Goal: Information Seeking & Learning: Learn about a topic

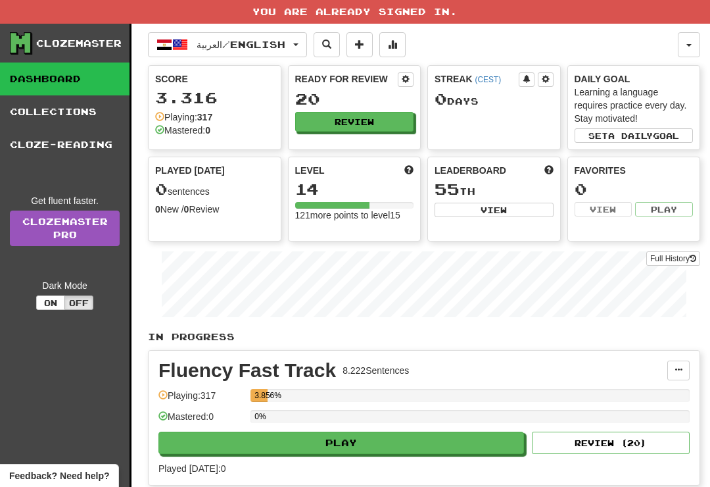
click at [445, 451] on button "Play" at bounding box center [341, 442] width 366 height 22
select select "**"
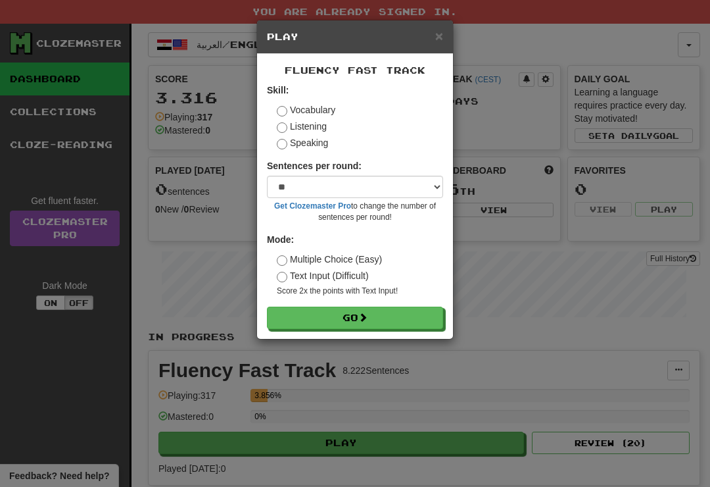
click at [422, 313] on button "Go" at bounding box center [355, 317] width 176 height 22
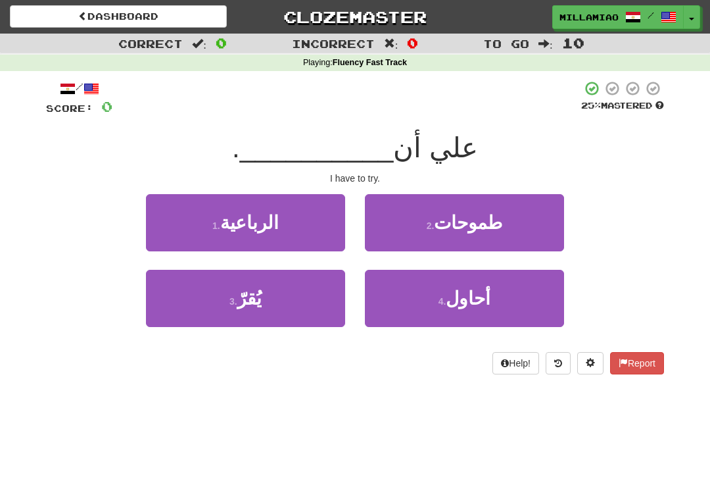
click at [499, 299] on button "4 . أحاول" at bounding box center [464, 298] width 199 height 57
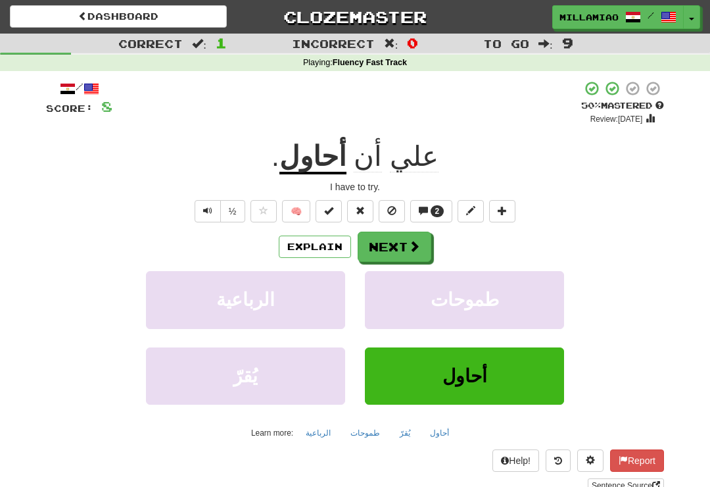
click at [408, 246] on span at bounding box center [414, 246] width 12 height 12
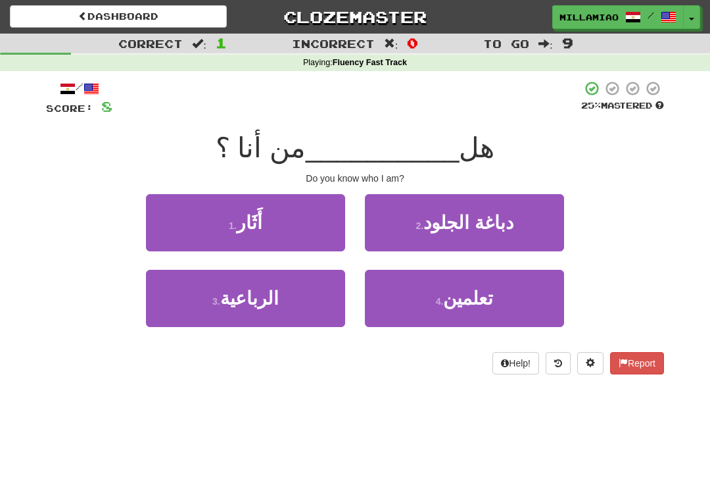
click at [312, 230] on button "1 . أَثَار" at bounding box center [245, 222] width 199 height 57
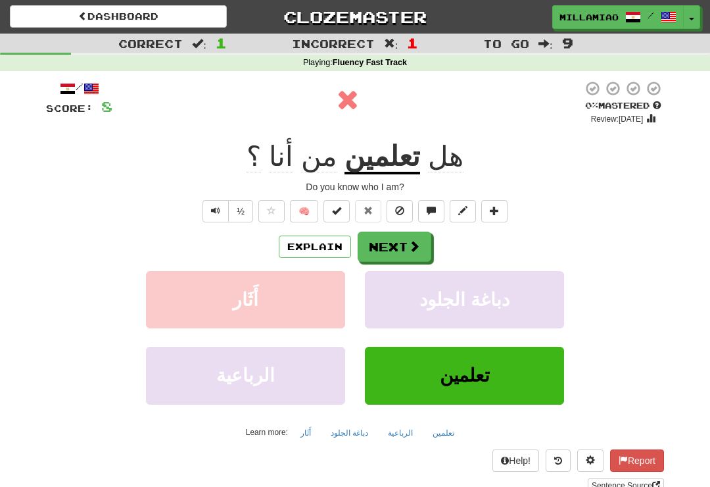
click at [417, 247] on span at bounding box center [414, 246] width 12 height 12
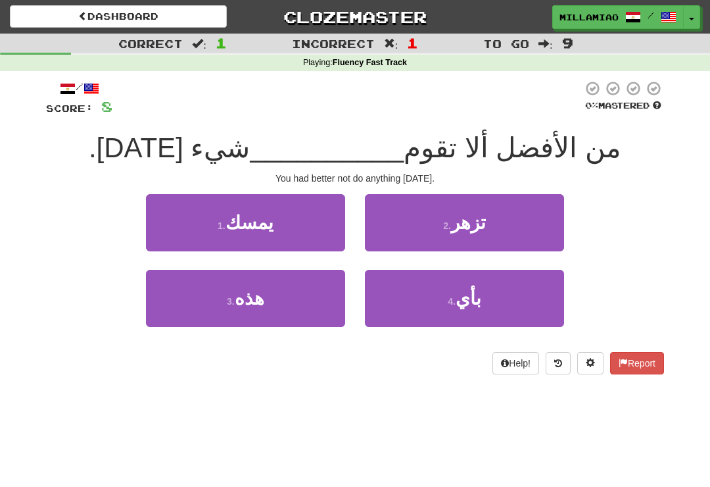
click at [313, 304] on button "3 . هذه" at bounding box center [245, 298] width 199 height 57
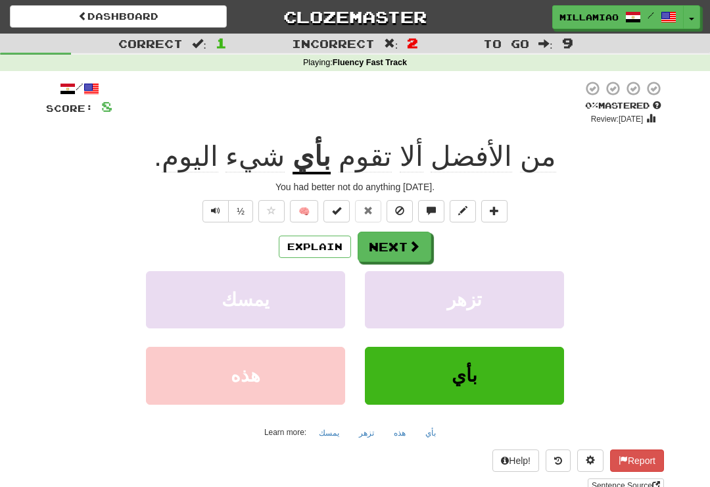
click at [406, 244] on button "Next" at bounding box center [395, 246] width 74 height 30
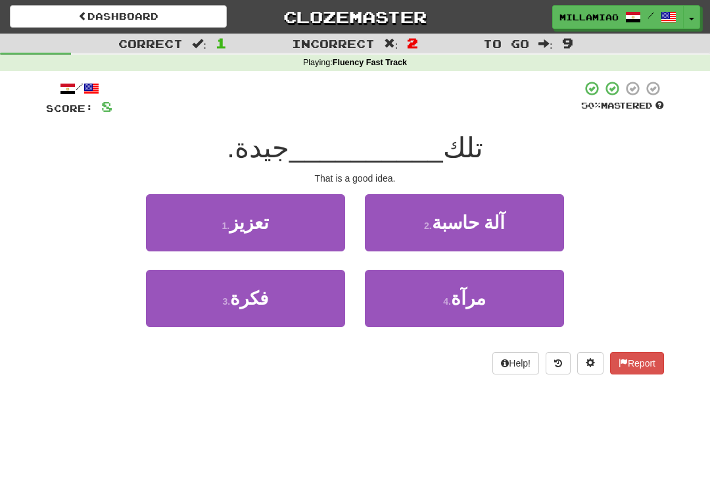
click at [484, 315] on button "4 . مرآة" at bounding box center [464, 298] width 199 height 57
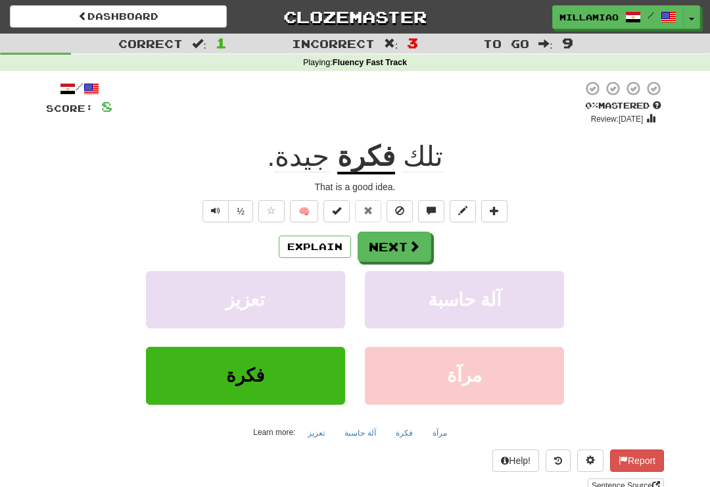
click at [413, 240] on span at bounding box center [414, 246] width 12 height 12
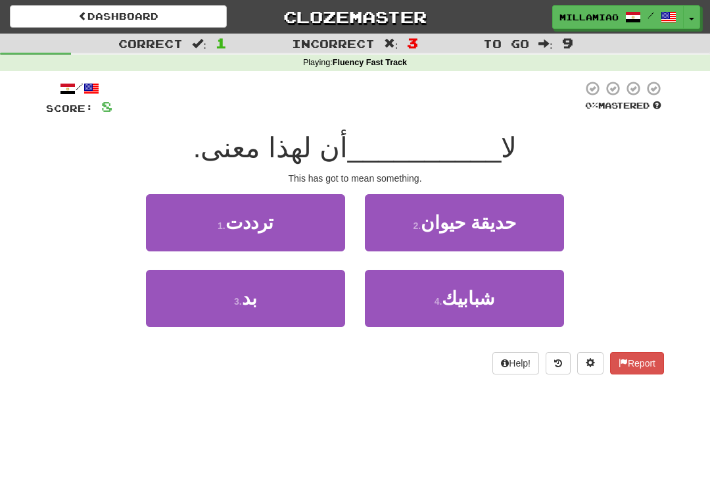
click at [317, 303] on button "3 . بد" at bounding box center [245, 298] width 199 height 57
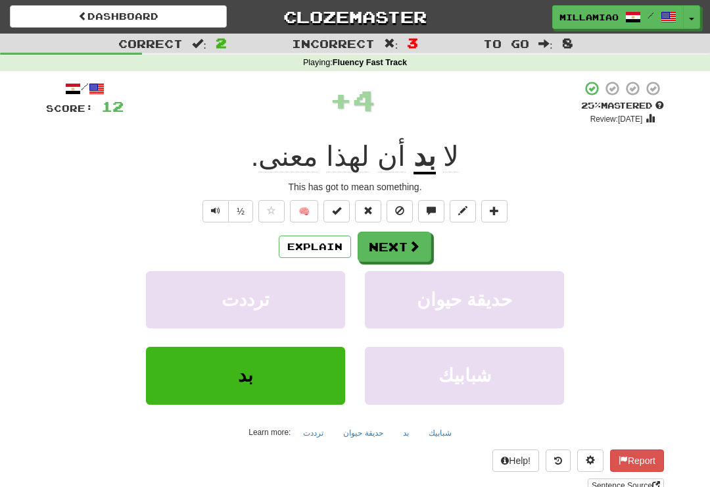
click at [418, 248] on span at bounding box center [414, 246] width 12 height 12
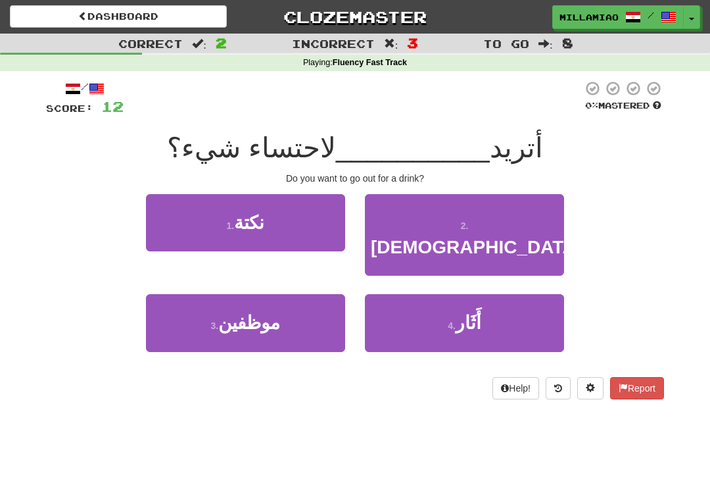
click at [498, 301] on button "4 . أَثَار" at bounding box center [464, 322] width 199 height 57
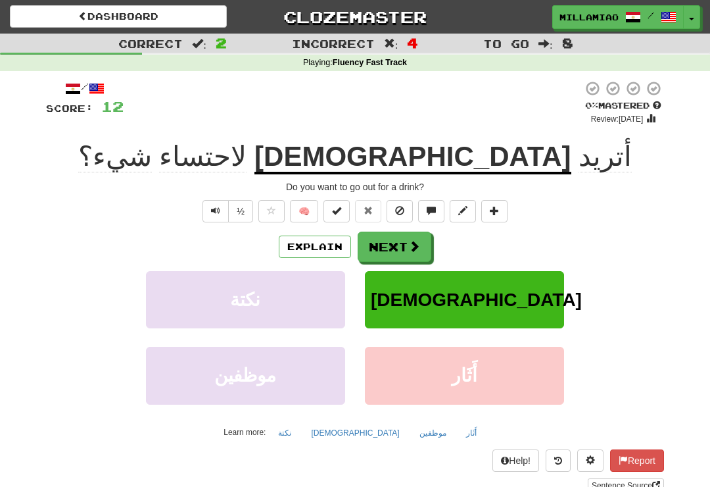
click at [424, 248] on button "Next" at bounding box center [395, 246] width 74 height 30
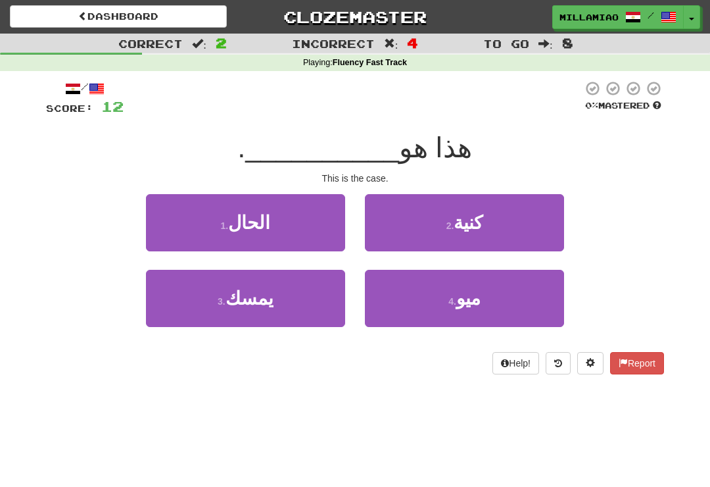
click at [328, 232] on button "1 . الحال" at bounding box center [245, 222] width 199 height 57
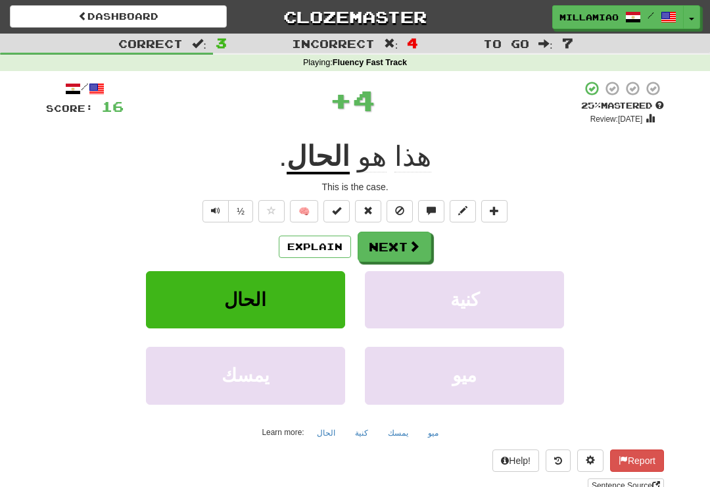
click at [415, 245] on span at bounding box center [414, 246] width 12 height 12
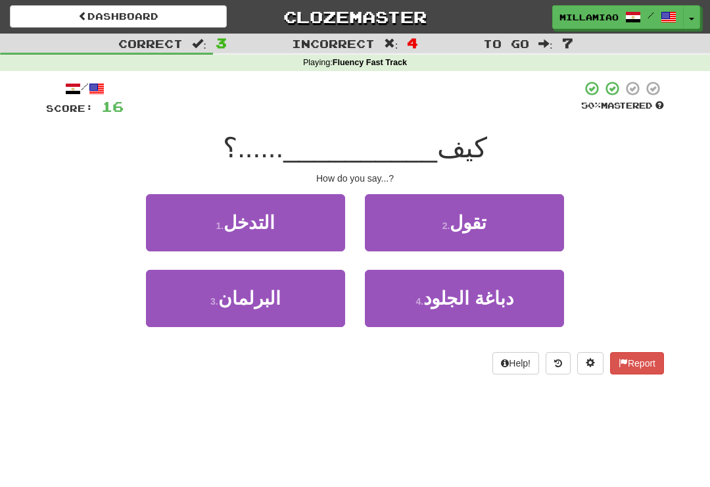
click at [328, 299] on button "3 . البرلمان" at bounding box center [245, 298] width 199 height 57
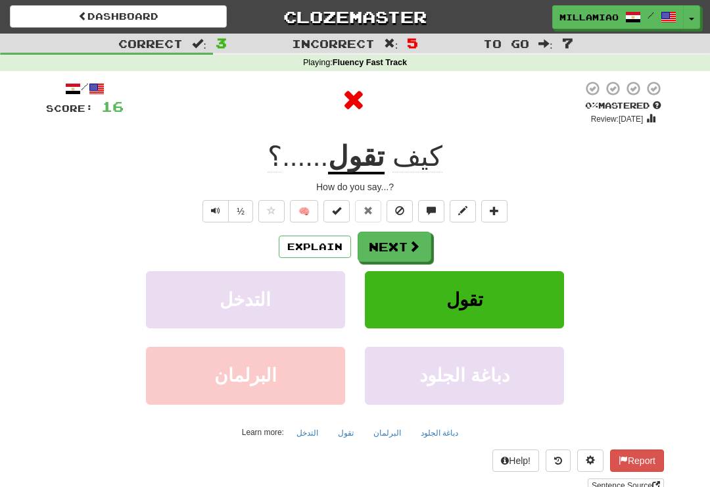
click at [416, 245] on span at bounding box center [414, 246] width 12 height 12
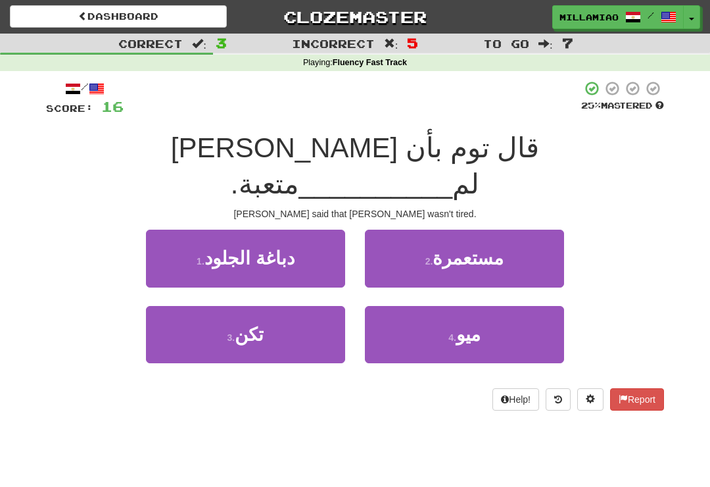
click at [322, 306] on button "3 . تكن" at bounding box center [245, 334] width 199 height 57
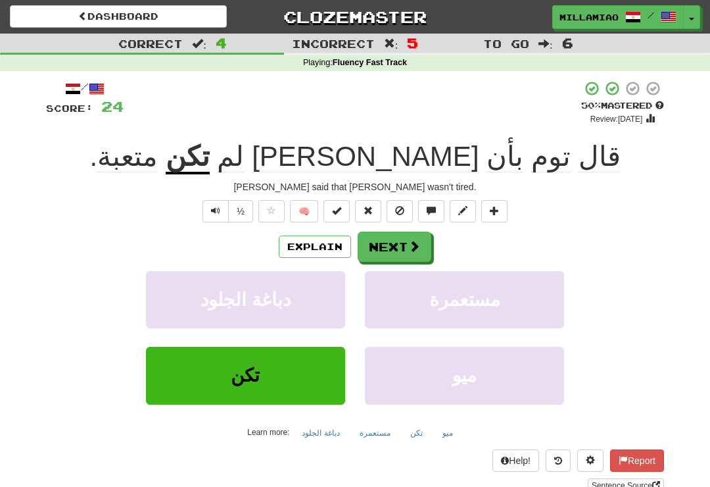
click at [422, 247] on button "Next" at bounding box center [395, 246] width 74 height 30
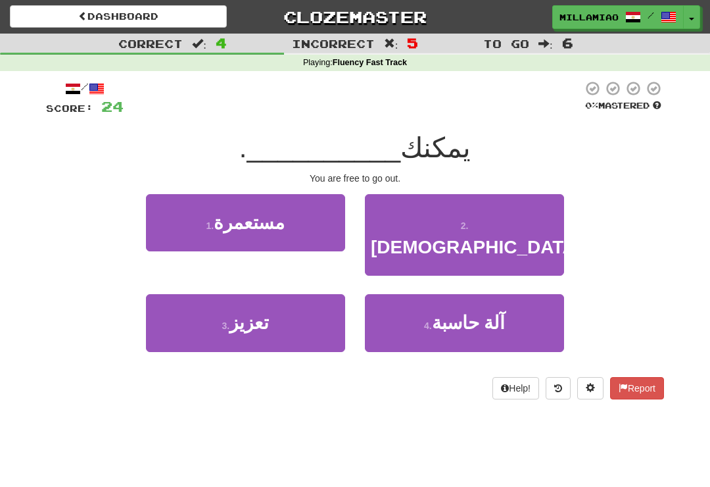
click at [525, 239] on button "2 . الخروج" at bounding box center [464, 235] width 199 height 82
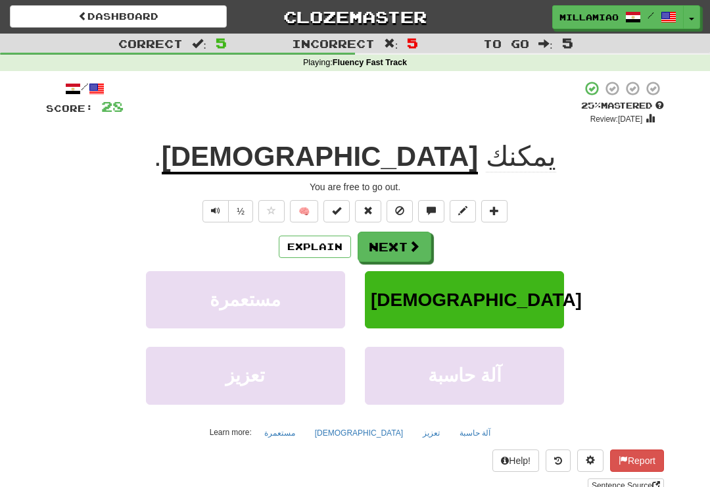
click at [420, 244] on span at bounding box center [414, 246] width 12 height 12
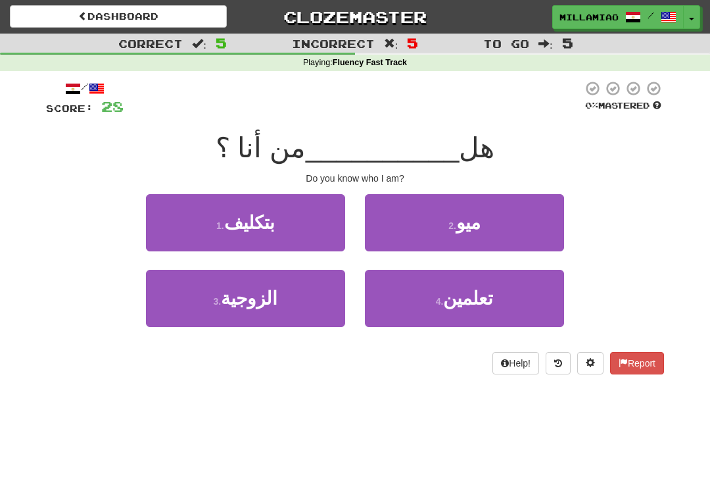
click at [521, 306] on button "4 . تعلمين" at bounding box center [464, 298] width 199 height 57
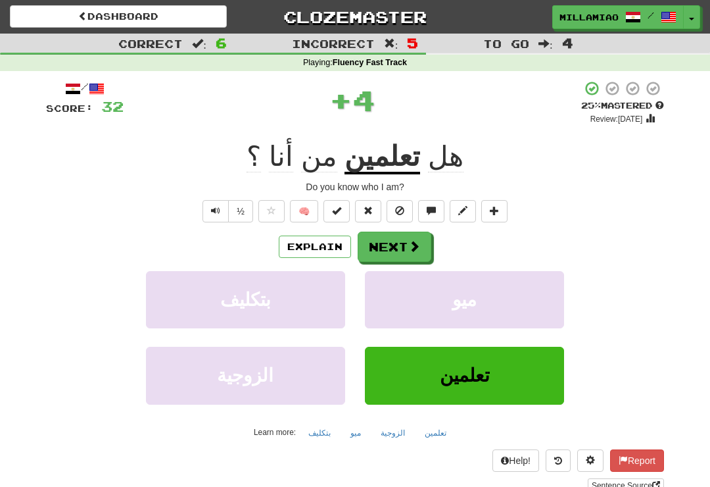
click at [423, 250] on button "Next" at bounding box center [395, 246] width 74 height 30
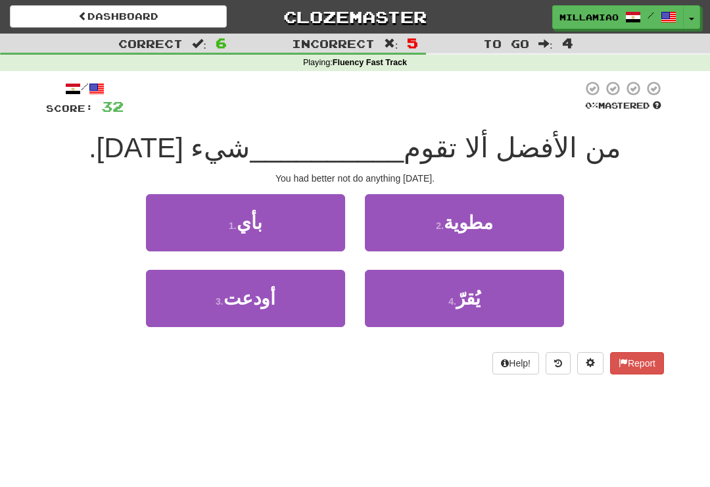
click at [310, 302] on button "3 . أودعت" at bounding box center [245, 298] width 199 height 57
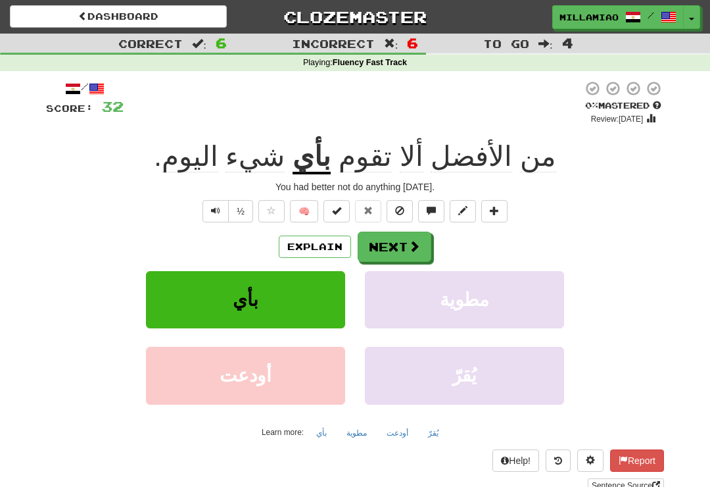
click at [426, 245] on button "Next" at bounding box center [395, 246] width 74 height 30
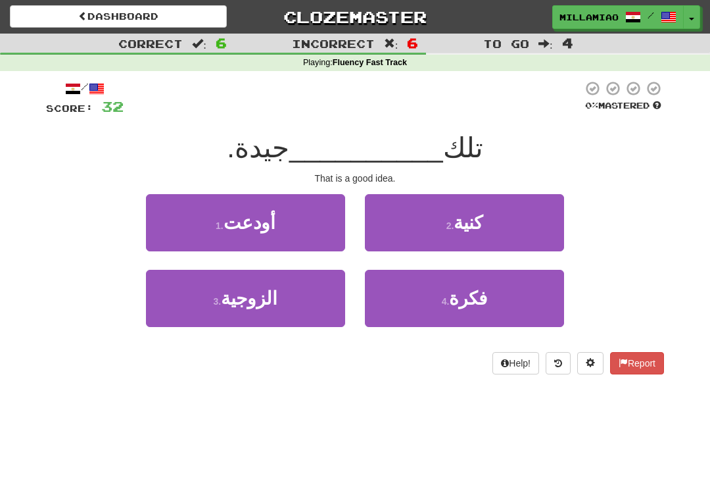
click at [502, 291] on button "4 . فكرة" at bounding box center [464, 298] width 199 height 57
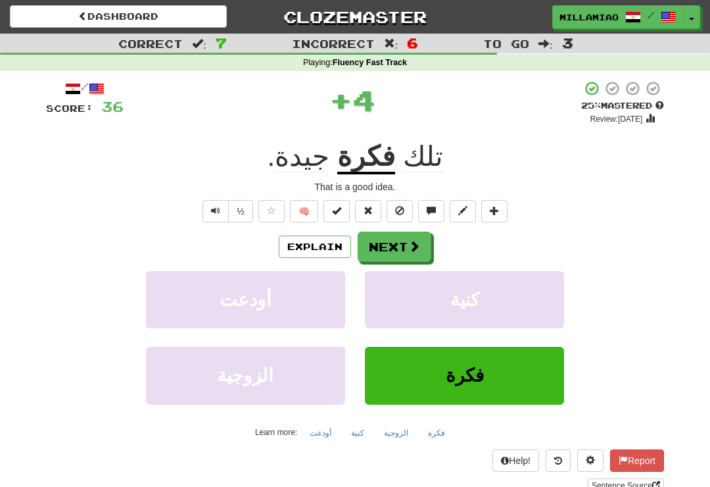
click at [418, 241] on span at bounding box center [414, 246] width 12 height 12
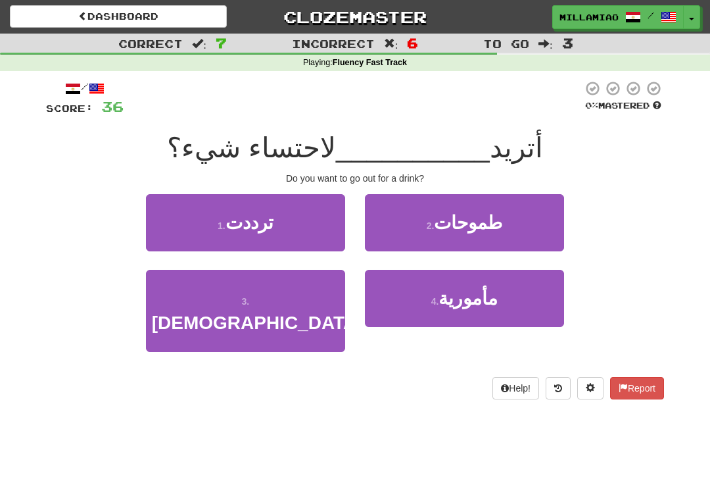
click at [308, 227] on button "1 . ترددت" at bounding box center [245, 222] width 199 height 57
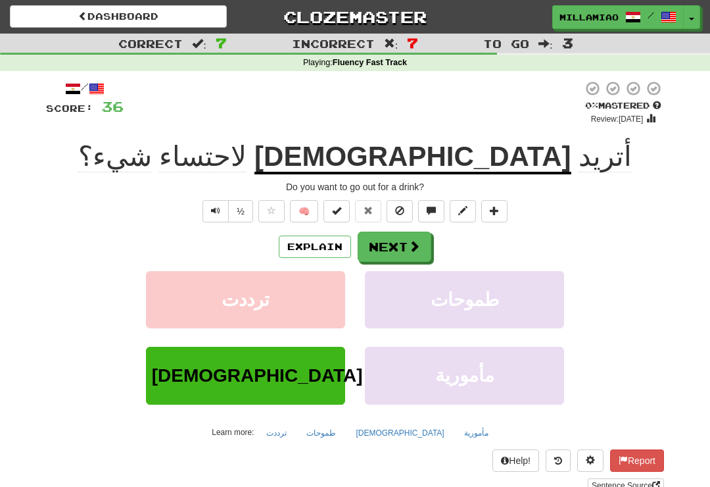
click at [420, 243] on button "Next" at bounding box center [395, 246] width 74 height 30
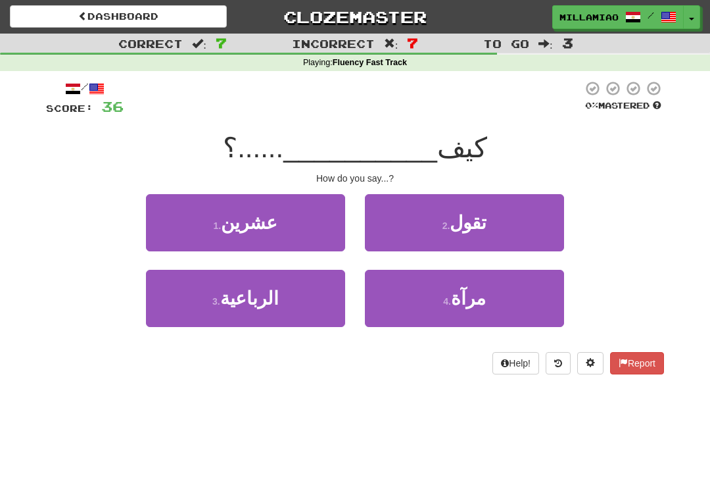
click at [491, 303] on button "4 . مرآة" at bounding box center [464, 298] width 199 height 57
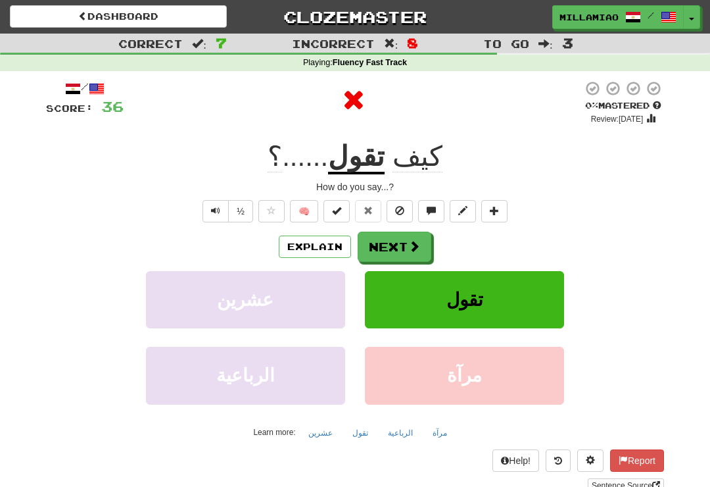
click at [416, 249] on span at bounding box center [414, 246] width 12 height 12
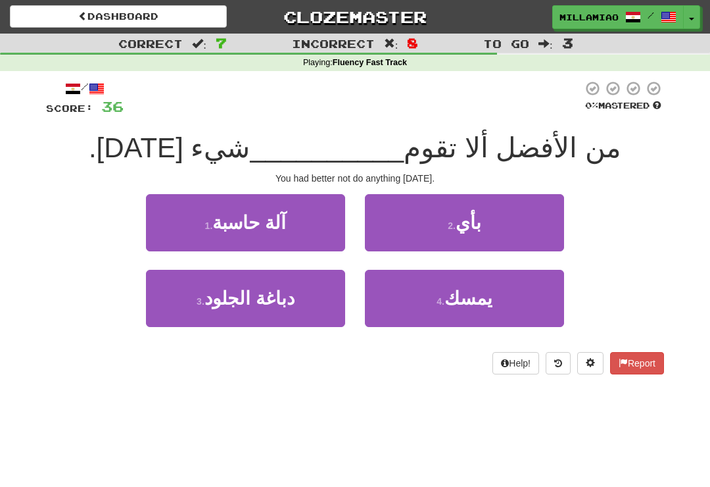
click at [500, 233] on button "2 . بأي" at bounding box center [464, 222] width 199 height 57
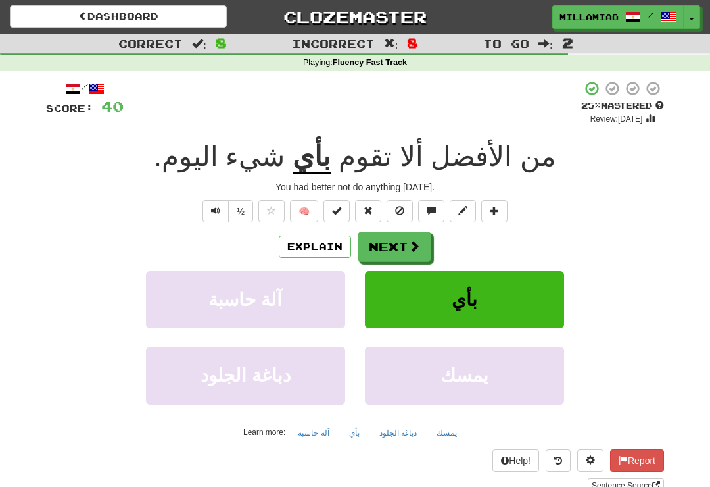
click at [431, 255] on button "Next" at bounding box center [395, 246] width 74 height 30
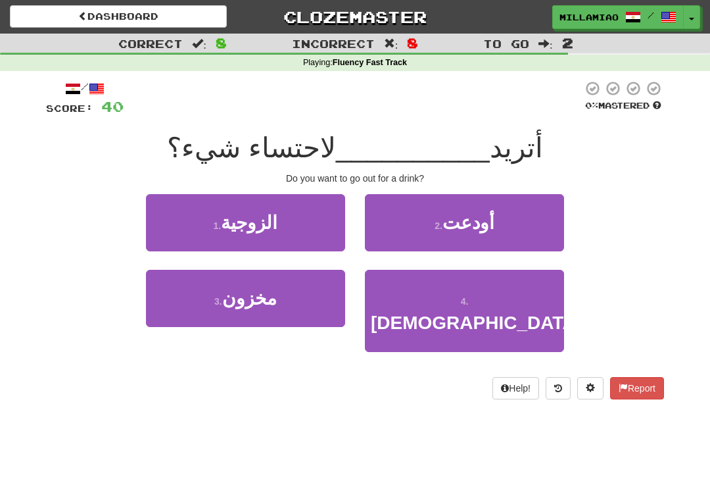
click at [508, 228] on button "2 . أودعت" at bounding box center [464, 222] width 199 height 57
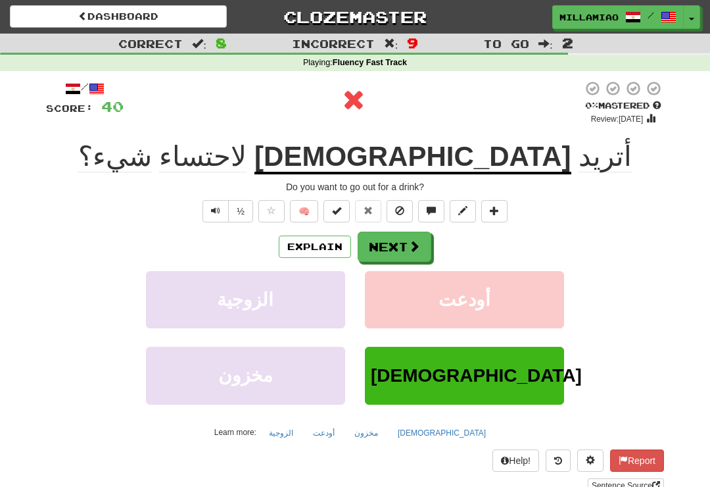
click at [420, 247] on span at bounding box center [414, 246] width 12 height 12
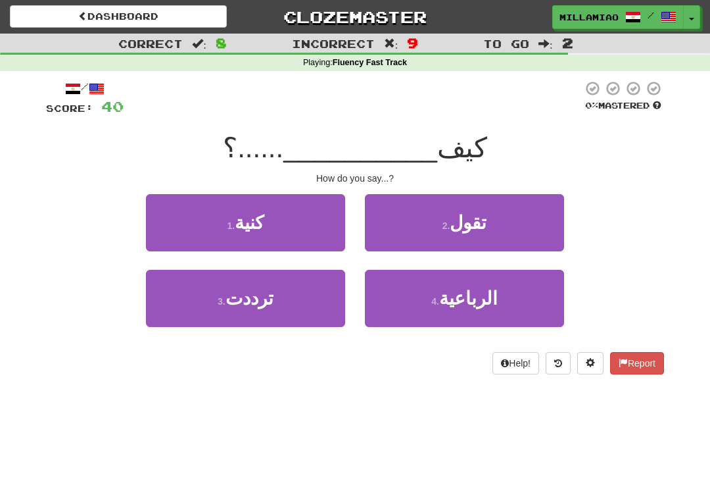
click at [485, 235] on button "2 . تقول" at bounding box center [464, 222] width 199 height 57
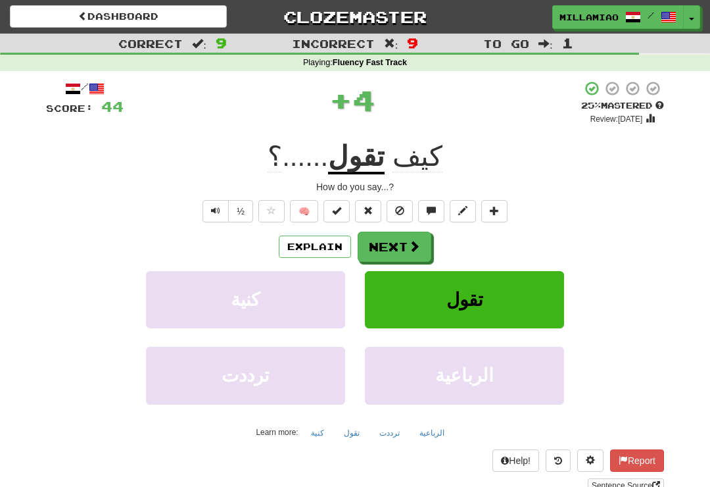
click at [424, 251] on button "Next" at bounding box center [395, 246] width 74 height 30
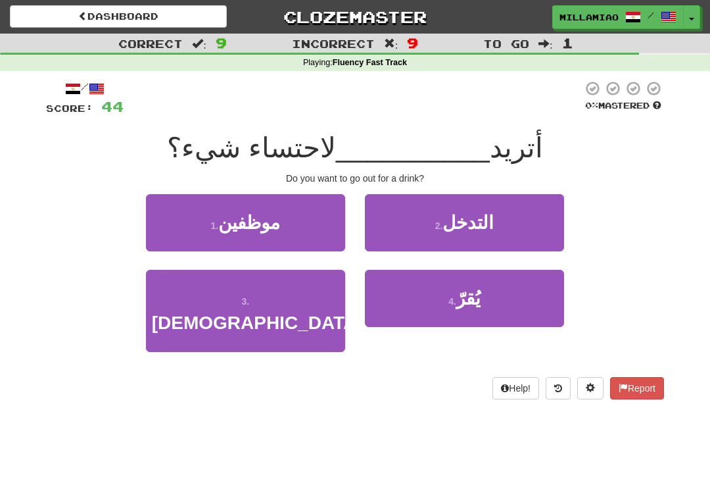
click at [483, 226] on span "التدخل" at bounding box center [468, 222] width 51 height 20
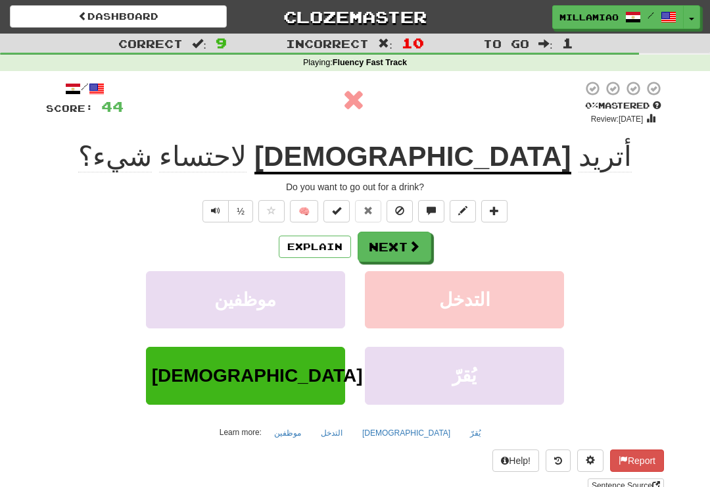
click at [422, 253] on button "Next" at bounding box center [395, 246] width 74 height 30
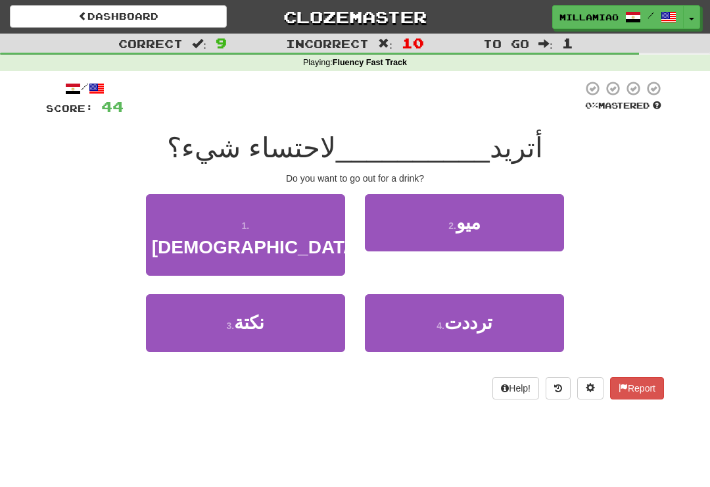
click at [321, 228] on button "1 . الخروج" at bounding box center [245, 235] width 199 height 82
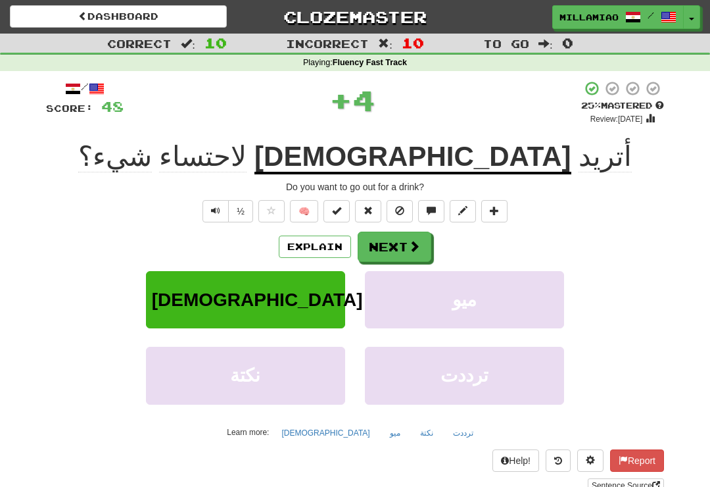
click at [421, 249] on button "Next" at bounding box center [395, 246] width 74 height 30
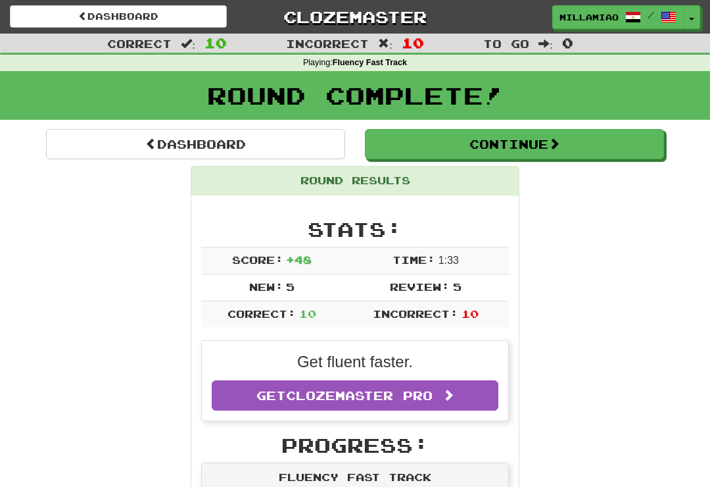
click at [689, 16] on button "Toggle Dropdown" at bounding box center [691, 17] width 17 height 24
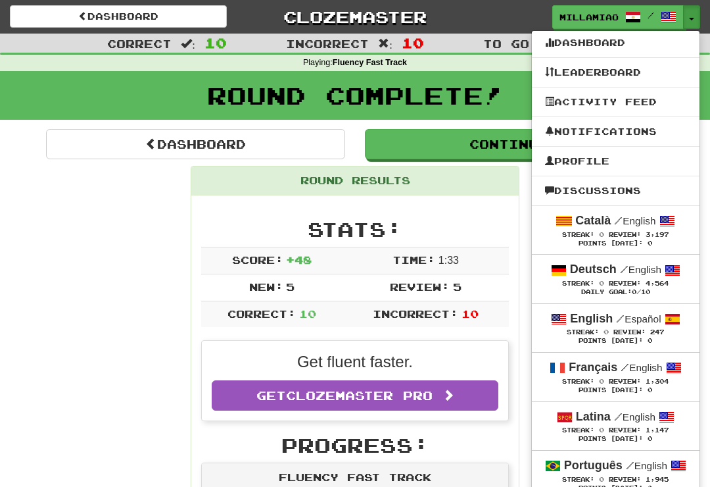
click at [625, 235] on span "Review:" at bounding box center [625, 234] width 32 height 7
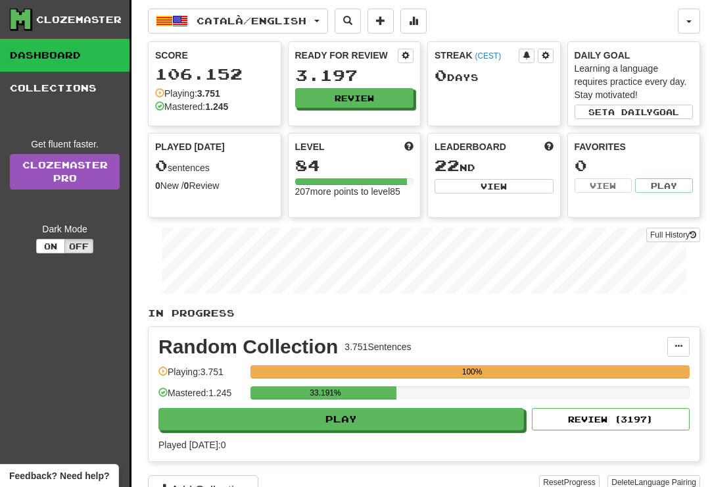
click at [496, 423] on button "Play" at bounding box center [341, 419] width 366 height 22
select select "**"
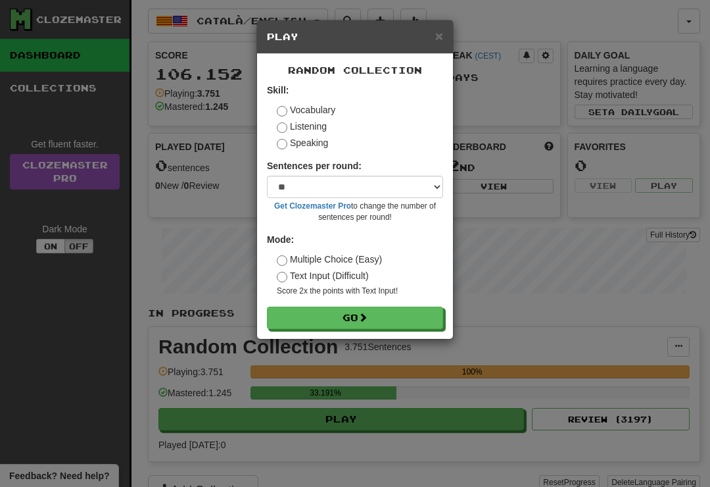
click at [421, 314] on button "Go" at bounding box center [355, 317] width 176 height 22
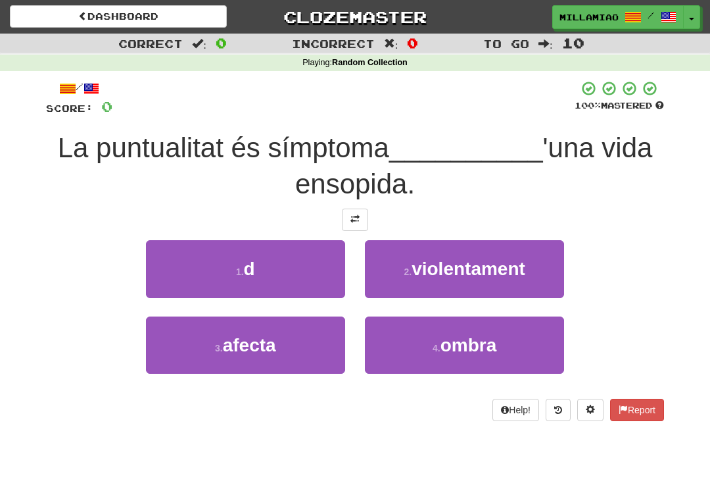
click at [315, 278] on button "1 . d" at bounding box center [245, 268] width 199 height 57
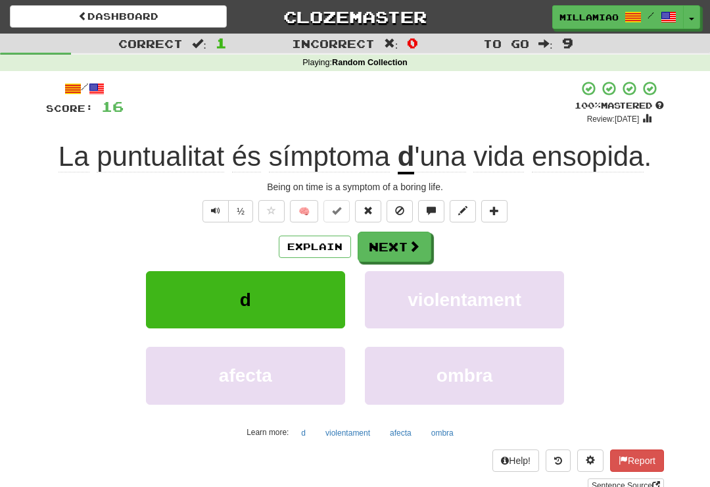
click at [417, 249] on span at bounding box center [414, 246] width 12 height 12
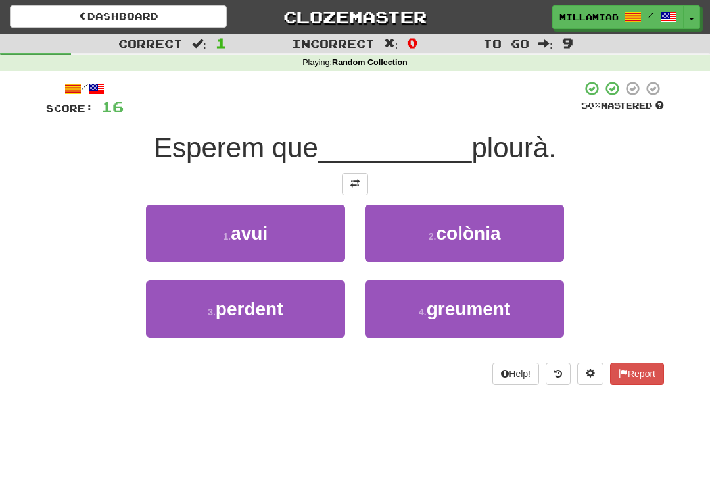
click at [333, 234] on button "1 . avui" at bounding box center [245, 233] width 199 height 57
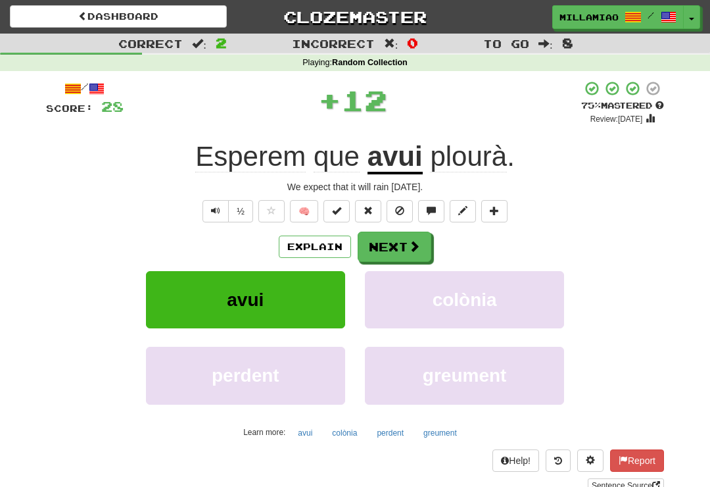
click at [423, 250] on button "Next" at bounding box center [395, 246] width 74 height 30
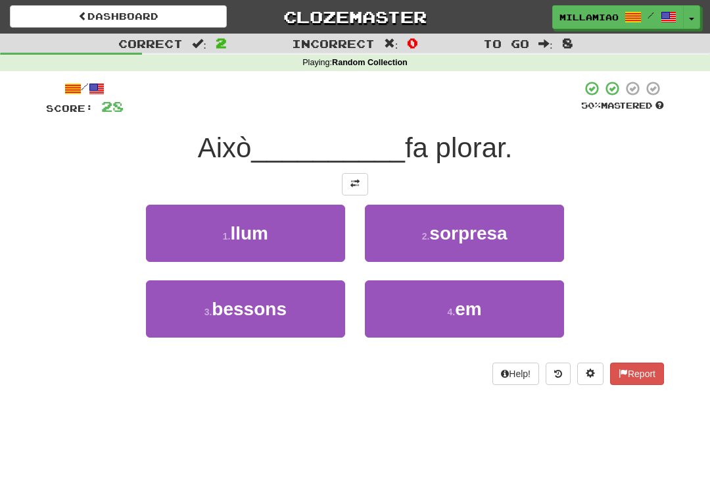
click at [478, 313] on span "em" at bounding box center [468, 309] width 26 height 20
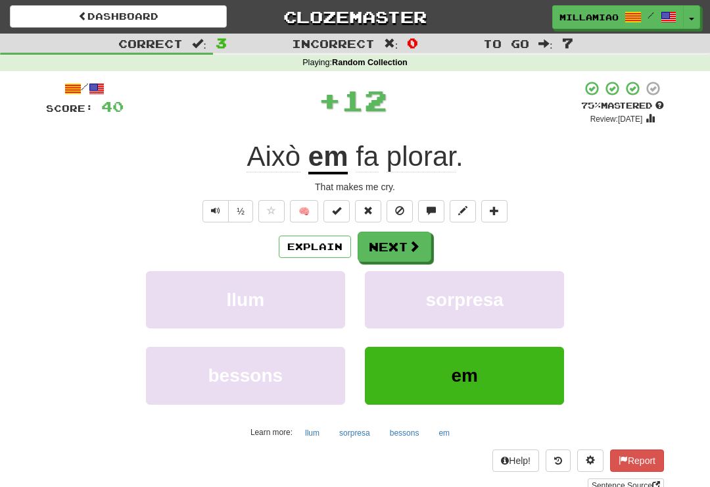
click at [418, 244] on span at bounding box center [414, 246] width 12 height 12
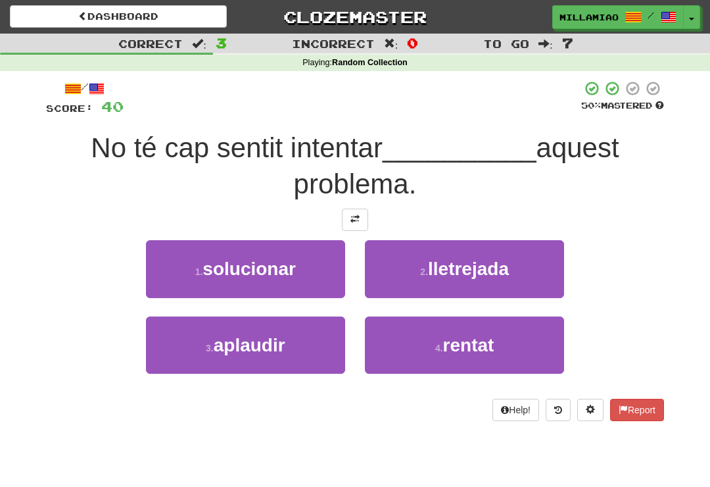
click at [316, 261] on button "1 . solucionar" at bounding box center [245, 268] width 199 height 57
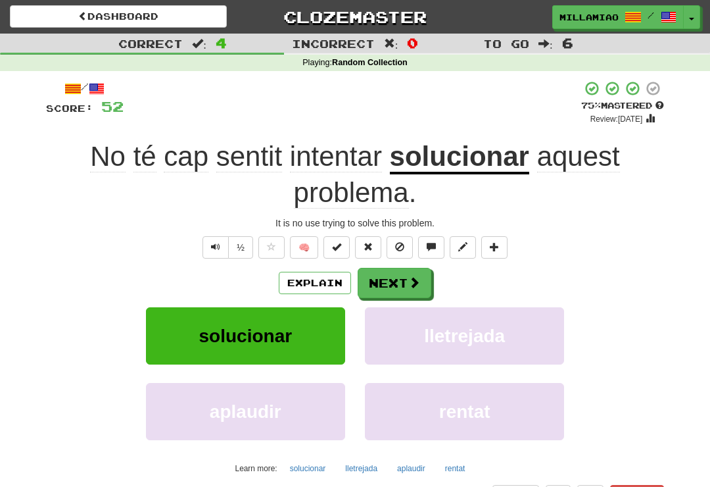
click at [416, 277] on span at bounding box center [414, 282] width 12 height 12
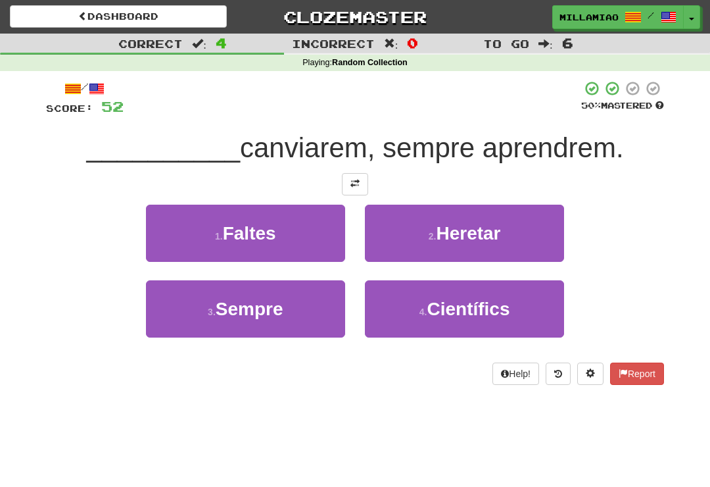
click at [302, 318] on button "3 . Sempre" at bounding box center [245, 308] width 199 height 57
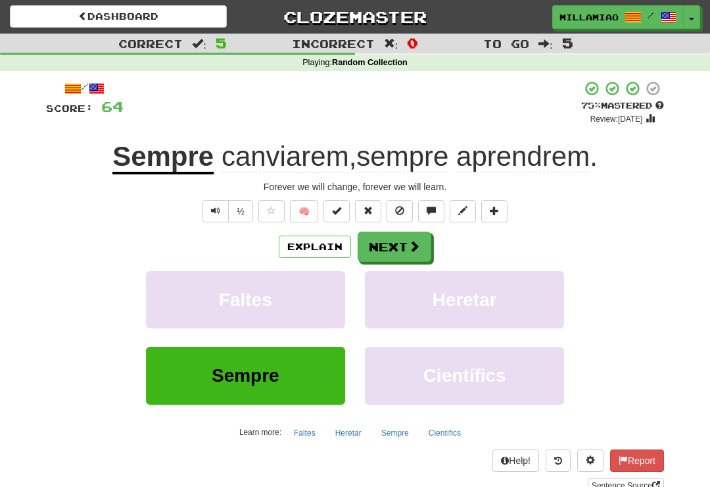
click at [418, 242] on span at bounding box center [414, 246] width 12 height 12
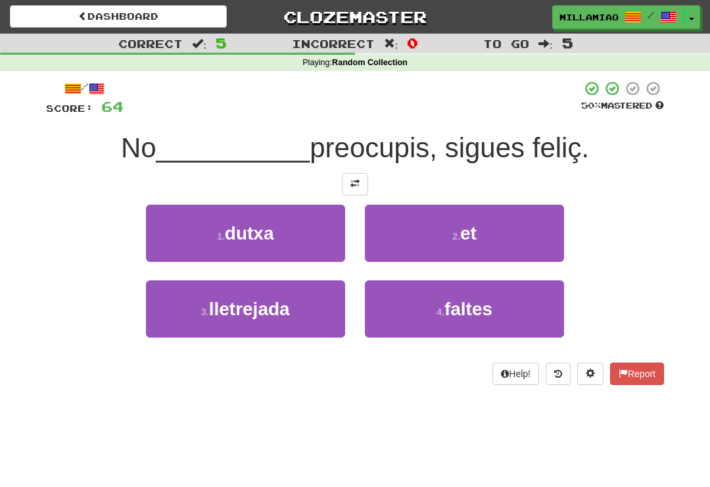
click at [486, 241] on button "2 . et" at bounding box center [464, 233] width 199 height 57
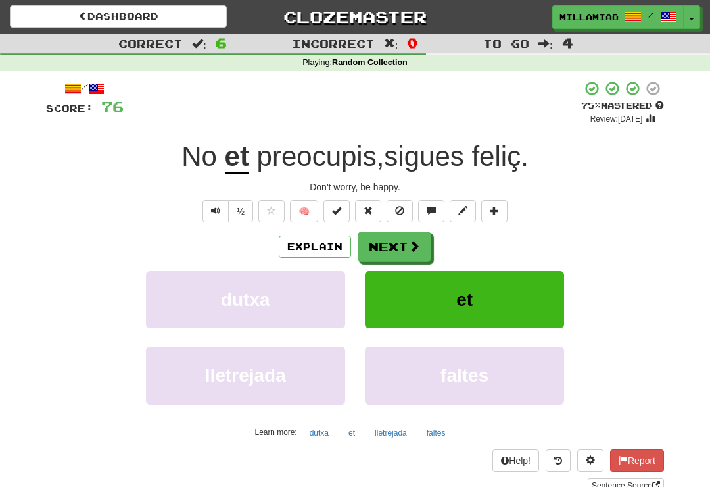
click at [415, 245] on span at bounding box center [414, 246] width 12 height 12
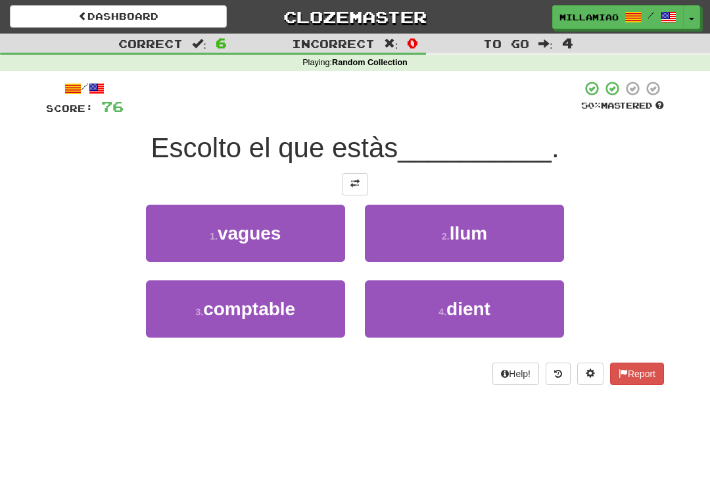
click at [493, 322] on button "4 . dient" at bounding box center [464, 308] width 199 height 57
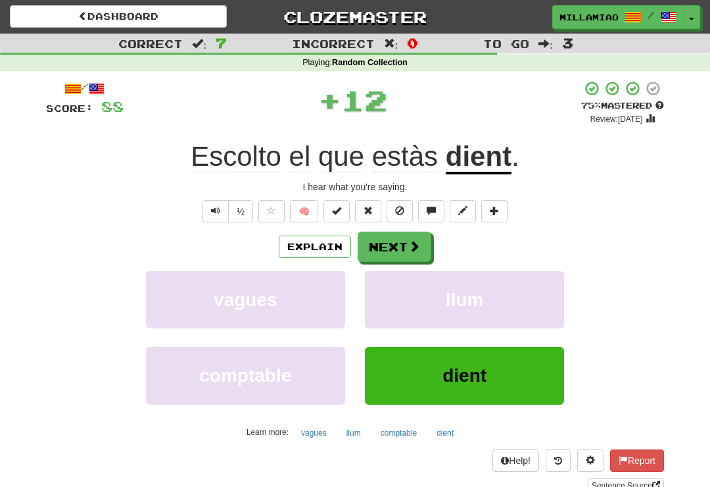
click at [410, 247] on span at bounding box center [414, 246] width 12 height 12
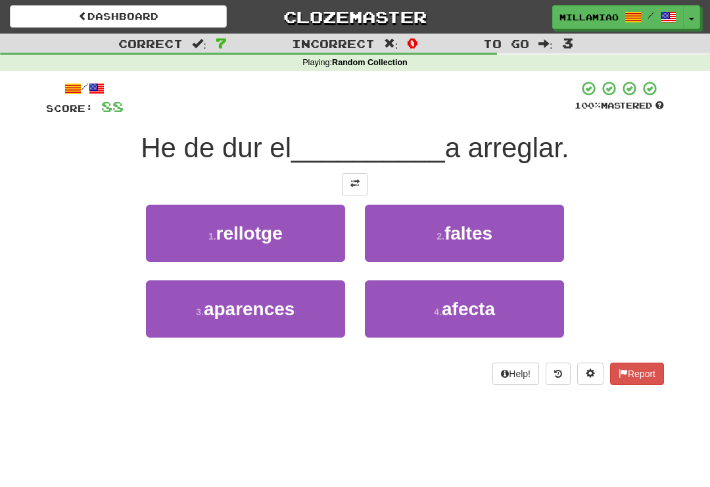
click at [314, 233] on button "1 . rellotge" at bounding box center [245, 233] width 199 height 57
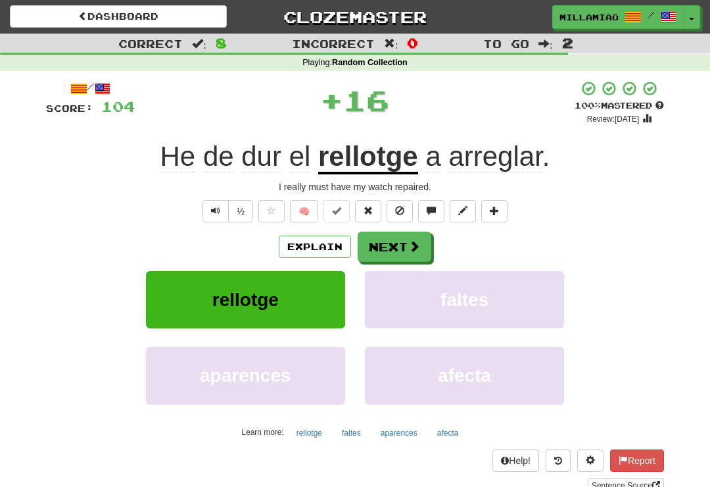
click at [420, 247] on button "Next" at bounding box center [395, 246] width 74 height 30
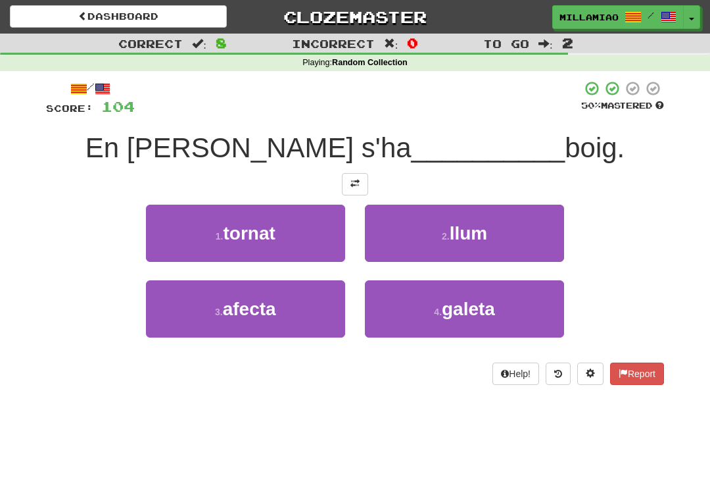
click at [309, 242] on button "1 . tornat" at bounding box center [245, 233] width 199 height 57
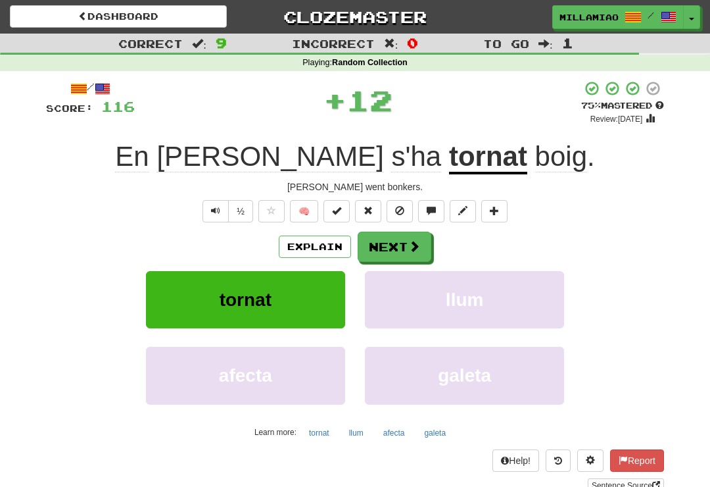
click at [421, 244] on button "Next" at bounding box center [395, 246] width 74 height 30
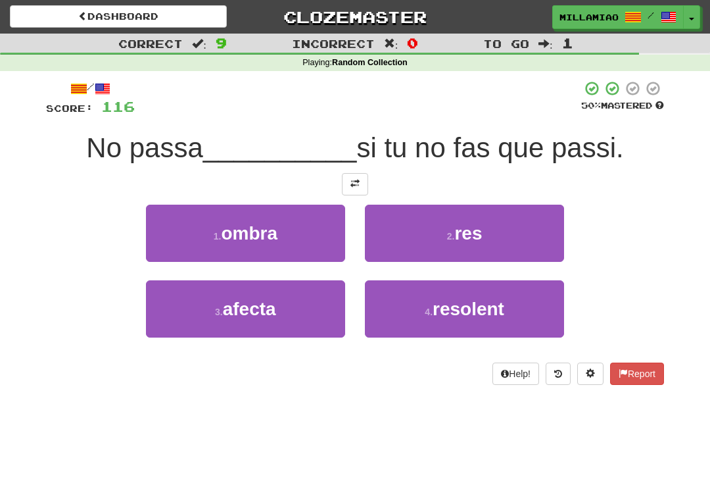
click at [485, 245] on button "2 . res" at bounding box center [464, 233] width 199 height 57
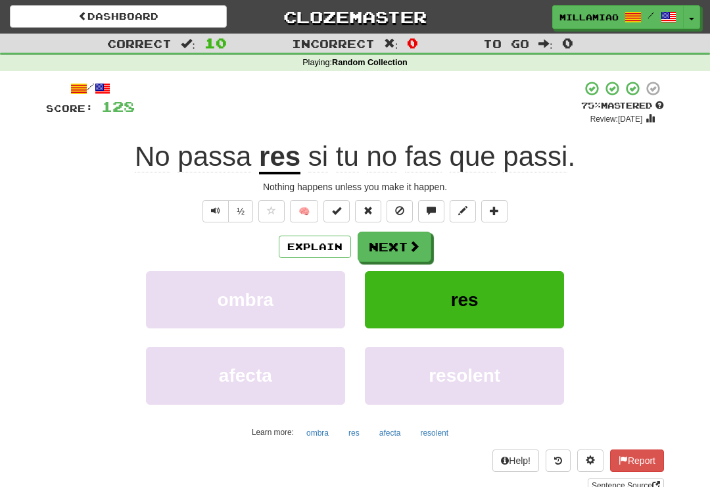
click at [410, 244] on span at bounding box center [414, 246] width 12 height 12
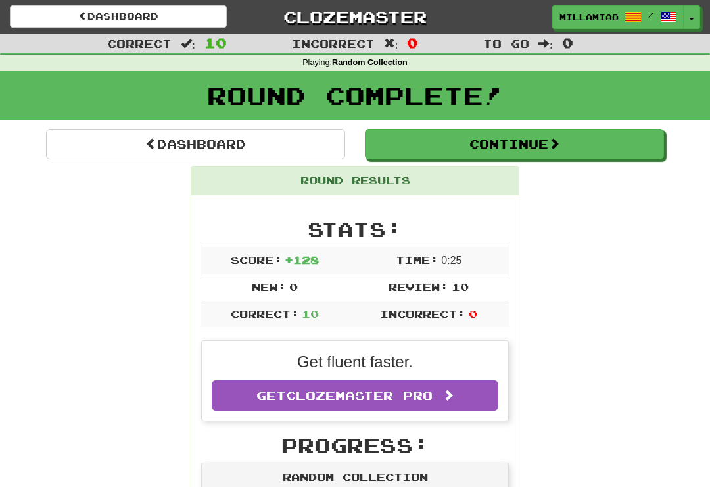
click at [695, 24] on button "Toggle Dropdown" at bounding box center [691, 17] width 17 height 24
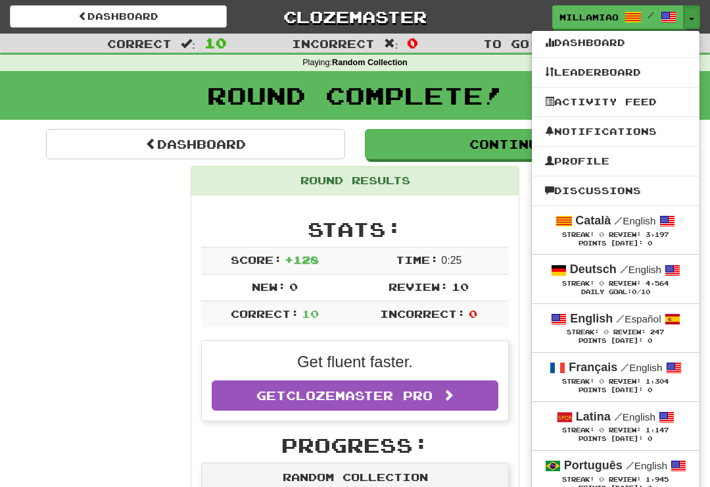
click at [602, 272] on strong "Deutsch" at bounding box center [593, 268] width 47 height 13
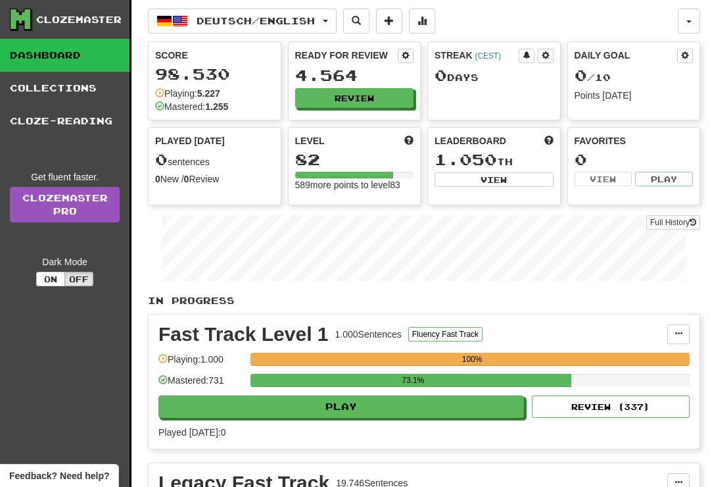
click at [414, 410] on button "Play" at bounding box center [341, 406] width 366 height 22
select select "**"
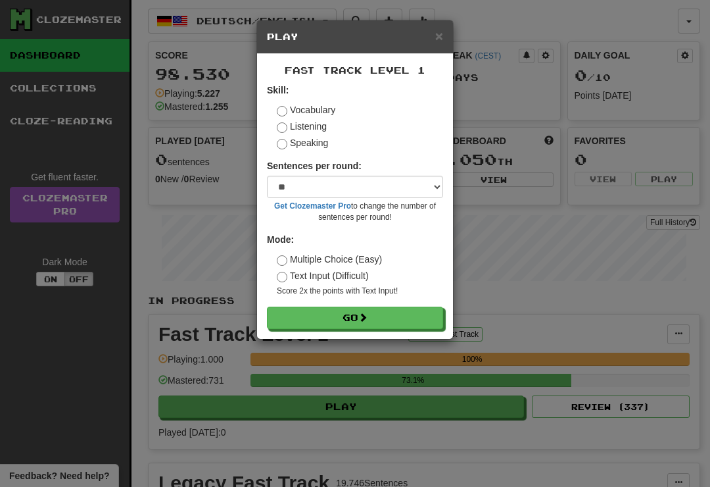
click at [418, 318] on button "Go" at bounding box center [355, 317] width 176 height 22
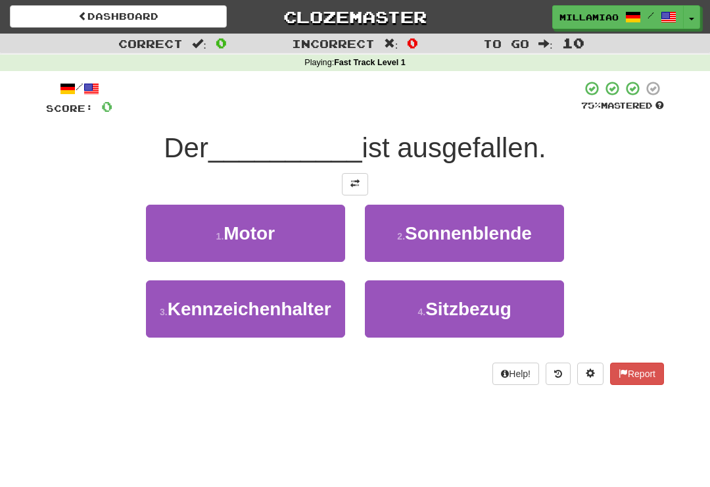
click at [481, 228] on span "Sonnenblende" at bounding box center [468, 233] width 127 height 20
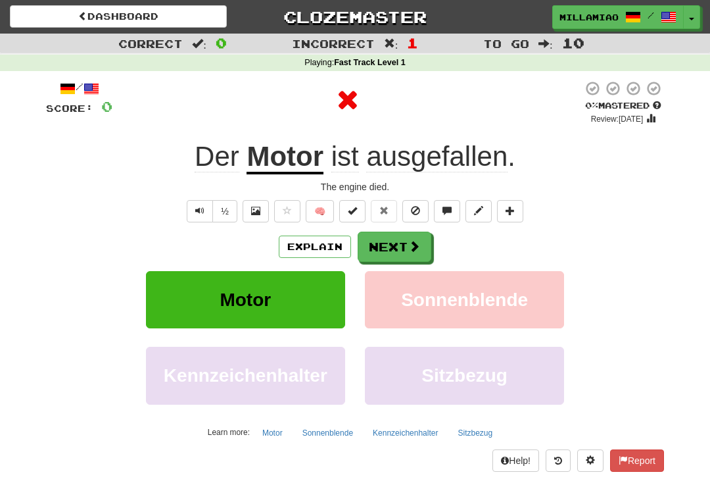
click at [419, 253] on button "Next" at bounding box center [395, 246] width 74 height 30
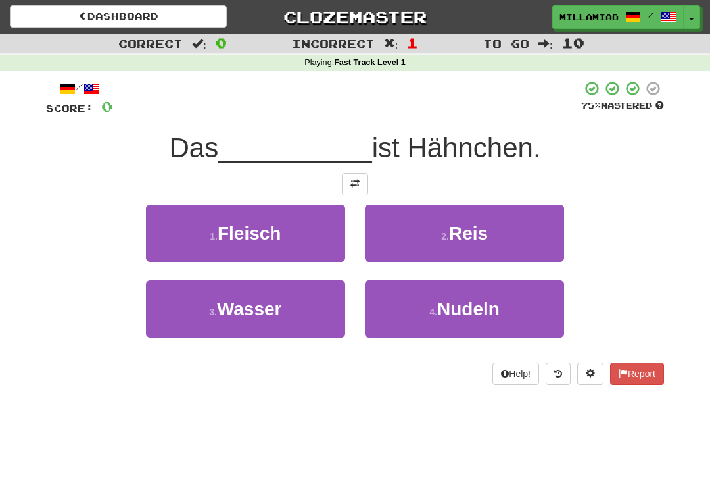
click at [321, 237] on button "1 . Fleisch" at bounding box center [245, 233] width 199 height 57
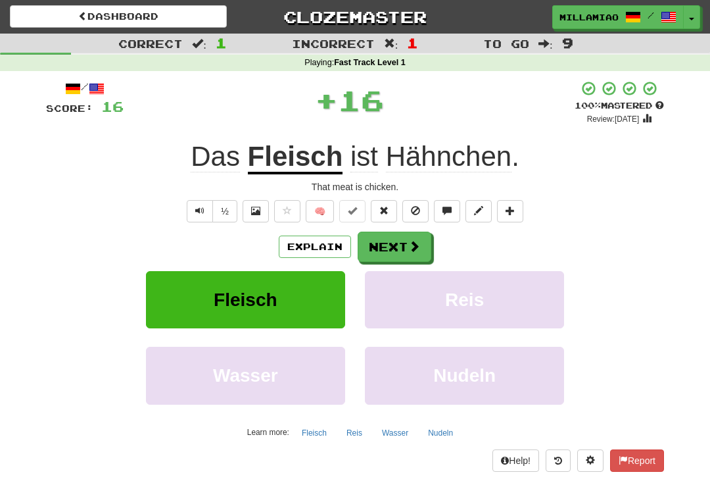
click at [430, 243] on button "Next" at bounding box center [395, 246] width 74 height 30
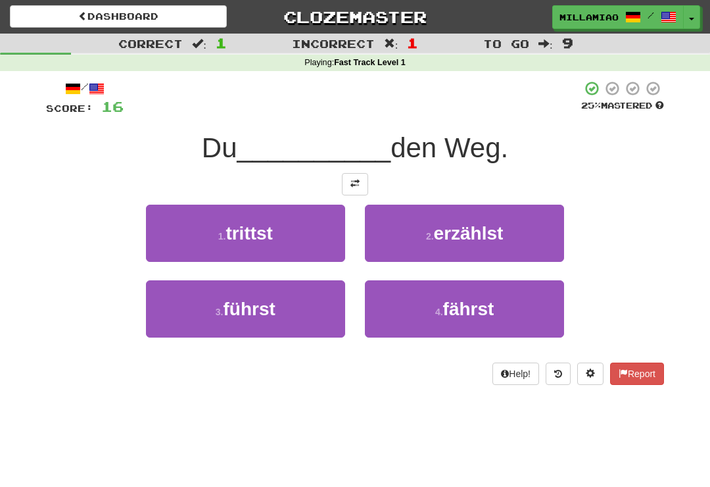
click at [335, 316] on button "3 . führst" at bounding box center [245, 308] width 199 height 57
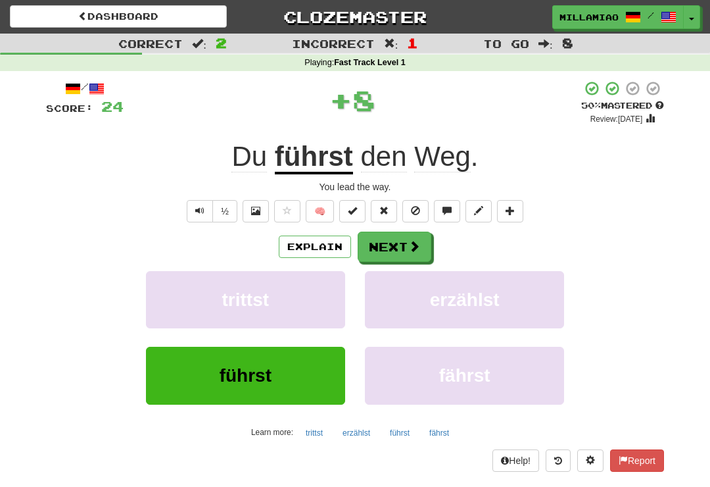
click at [429, 249] on button "Next" at bounding box center [395, 246] width 74 height 30
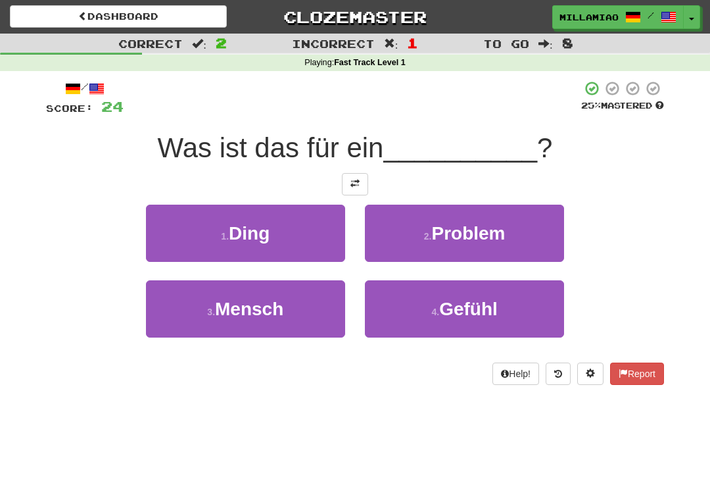
click at [491, 247] on button "2 . Problem" at bounding box center [464, 233] width 199 height 57
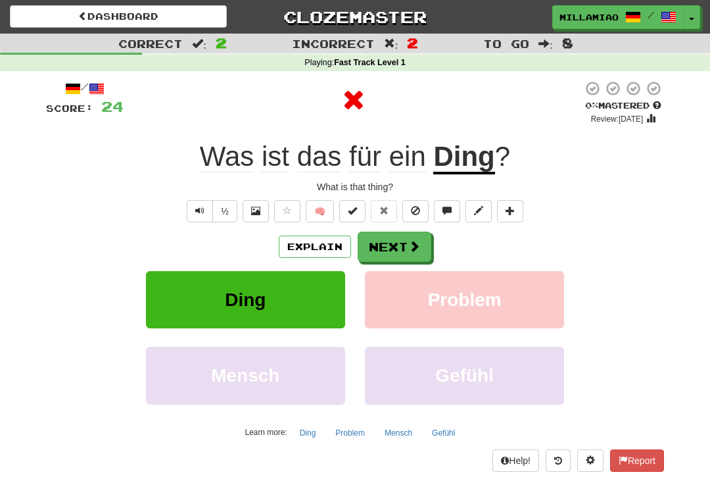
click at [422, 247] on button "Next" at bounding box center [395, 246] width 74 height 30
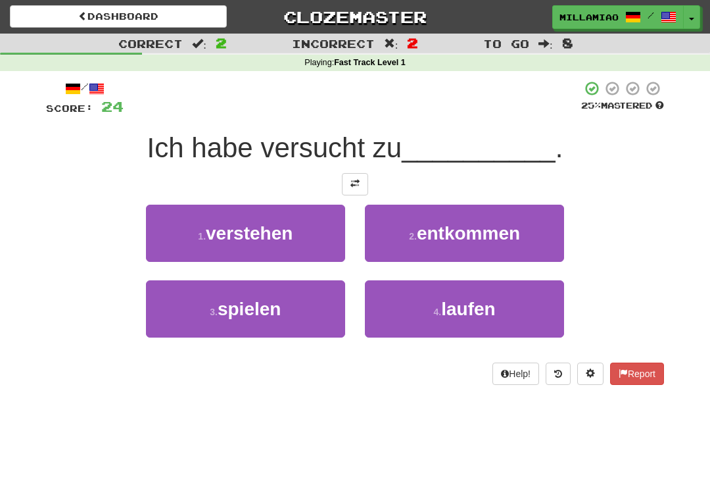
click at [331, 317] on button "3 . spielen" at bounding box center [245, 308] width 199 height 57
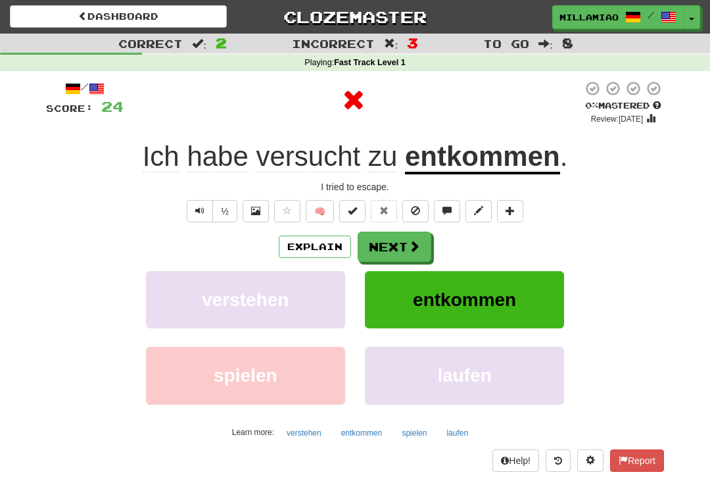
click at [416, 245] on span at bounding box center [414, 246] width 12 height 12
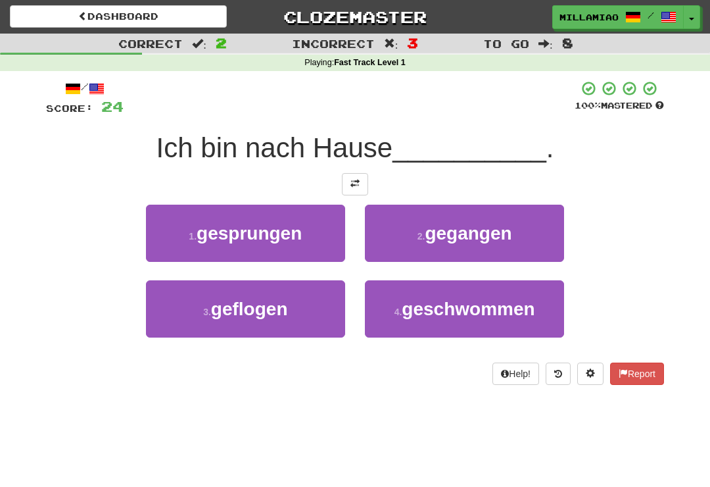
click at [473, 241] on span "gegangen" at bounding box center [468, 233] width 87 height 20
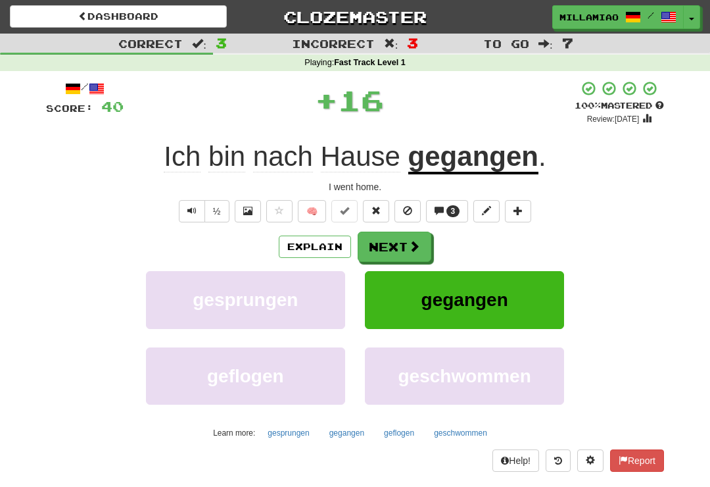
click at [425, 253] on button "Next" at bounding box center [395, 246] width 74 height 30
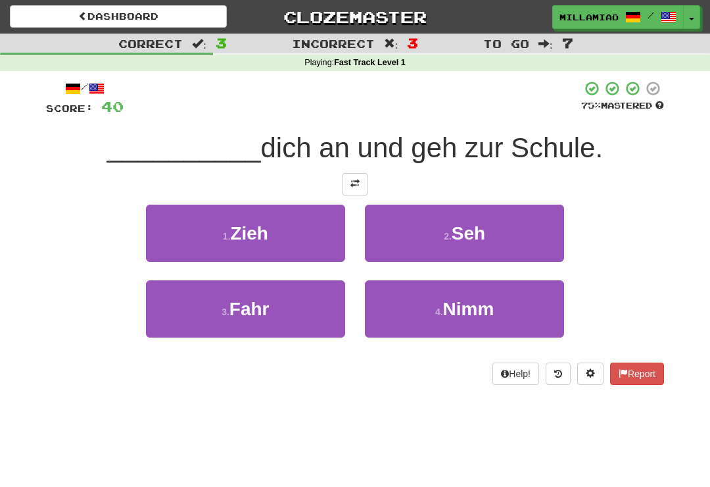
click at [333, 243] on button "1 . Zieh" at bounding box center [245, 233] width 199 height 57
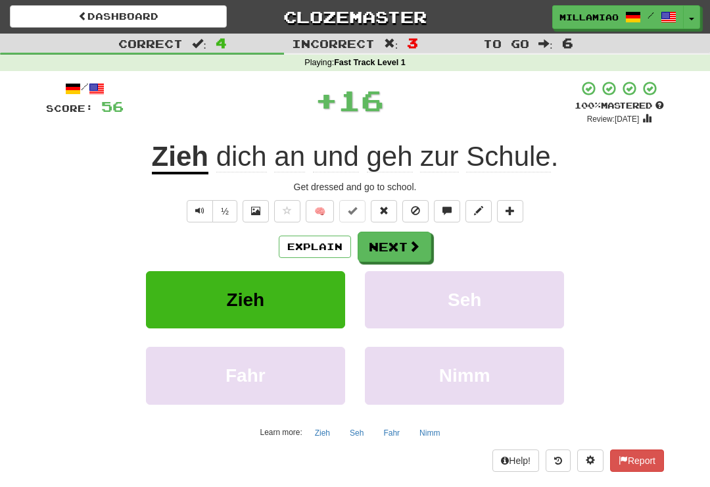
click at [422, 245] on button "Next" at bounding box center [395, 246] width 74 height 30
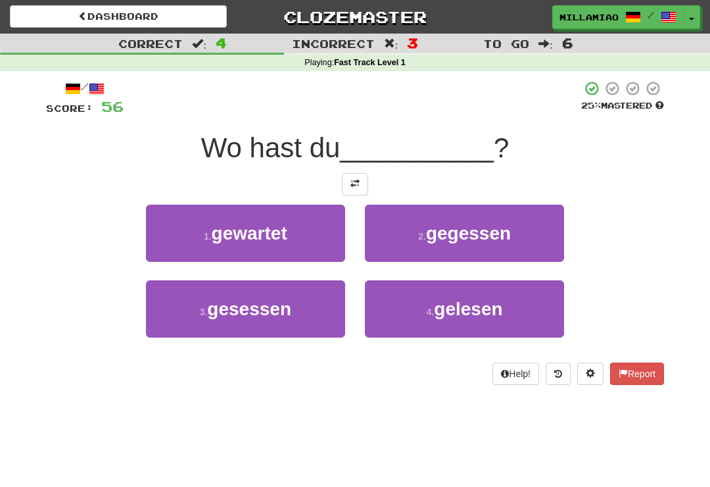
click at [486, 247] on button "2 . gegessen" at bounding box center [464, 233] width 199 height 57
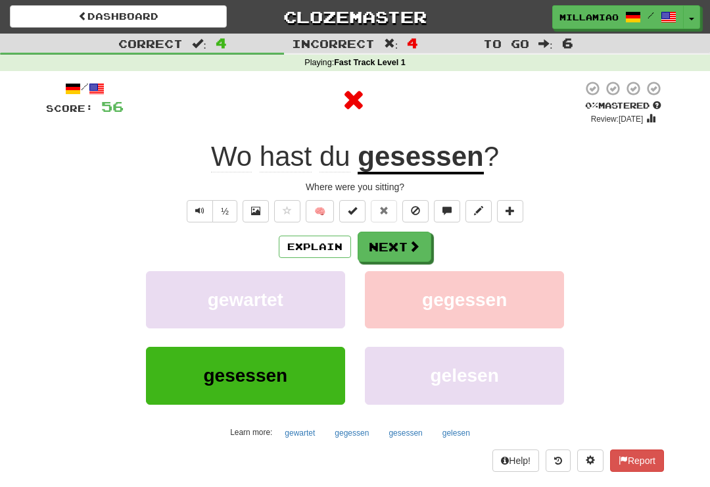
click at [416, 255] on button "Next" at bounding box center [395, 246] width 74 height 30
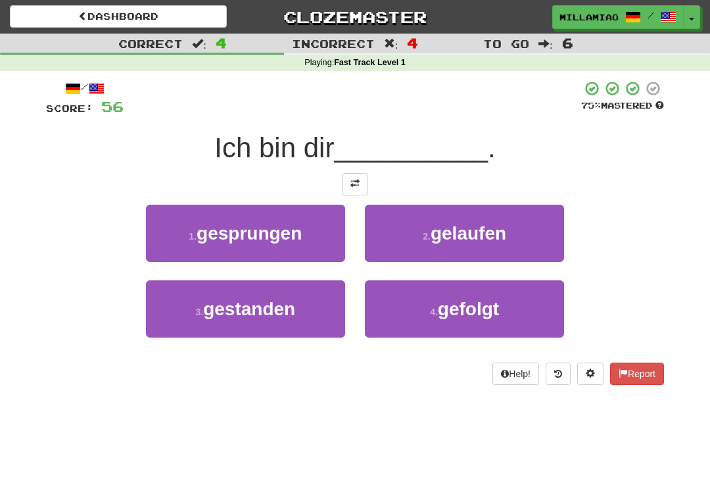
click at [493, 314] on span "gefolgt" at bounding box center [468, 309] width 61 height 20
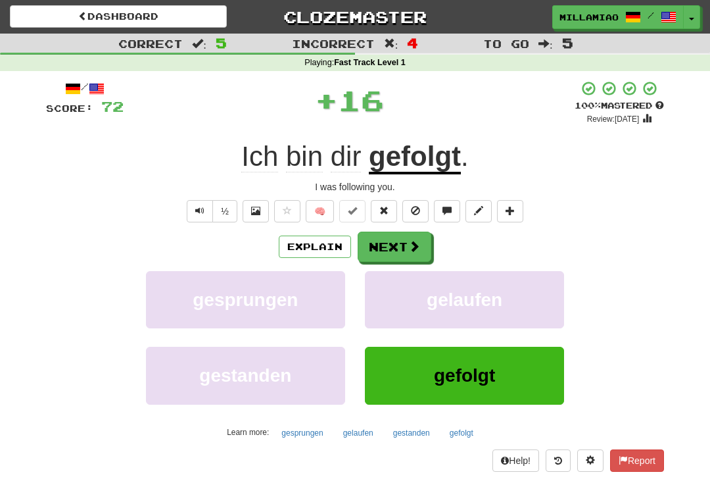
click at [416, 255] on button "Next" at bounding box center [395, 246] width 74 height 30
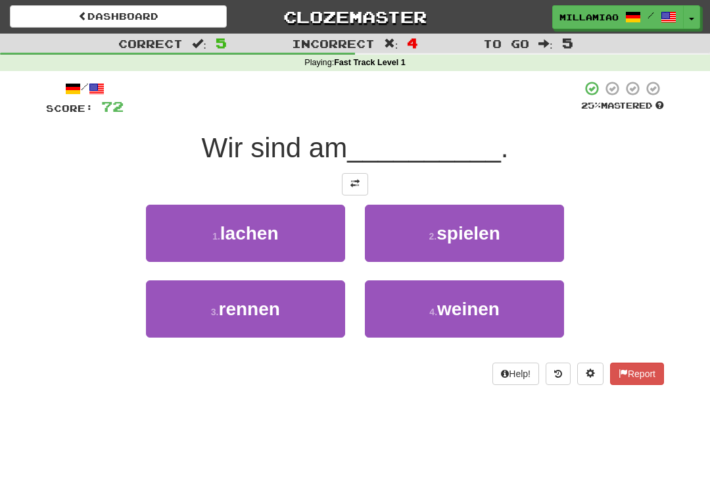
click at [329, 233] on button "1 . lachen" at bounding box center [245, 233] width 199 height 57
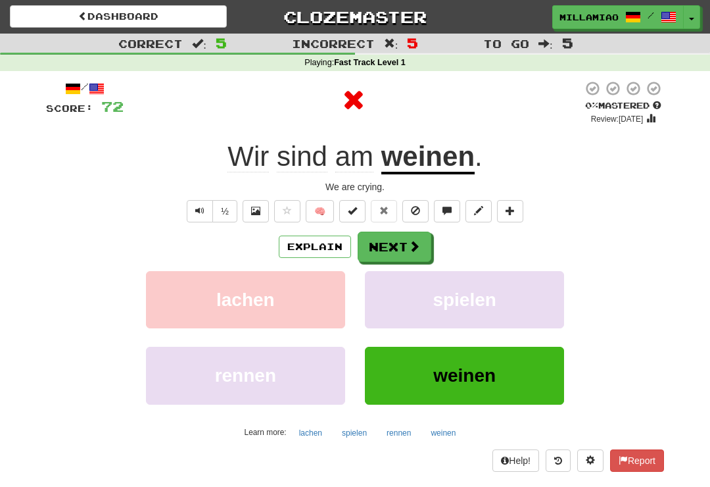
click at [418, 247] on span at bounding box center [414, 246] width 12 height 12
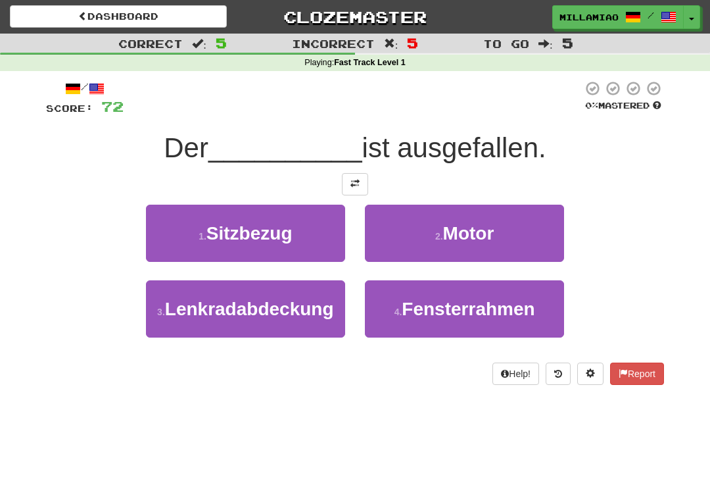
click at [483, 237] on span "Motor" at bounding box center [468, 233] width 51 height 20
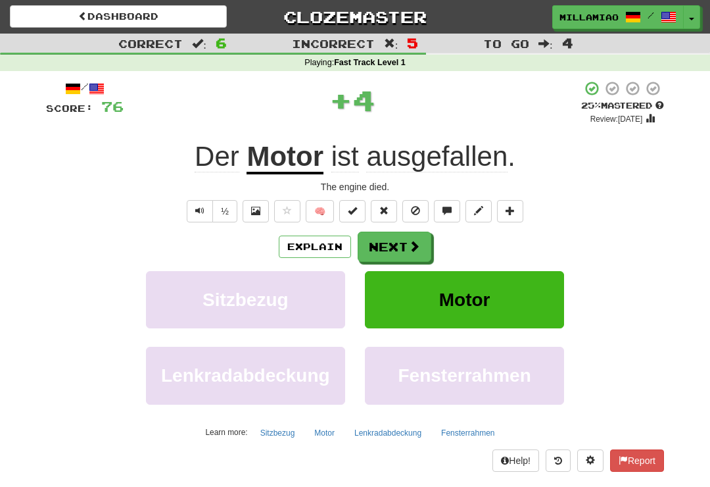
click at [425, 253] on button "Next" at bounding box center [395, 246] width 74 height 30
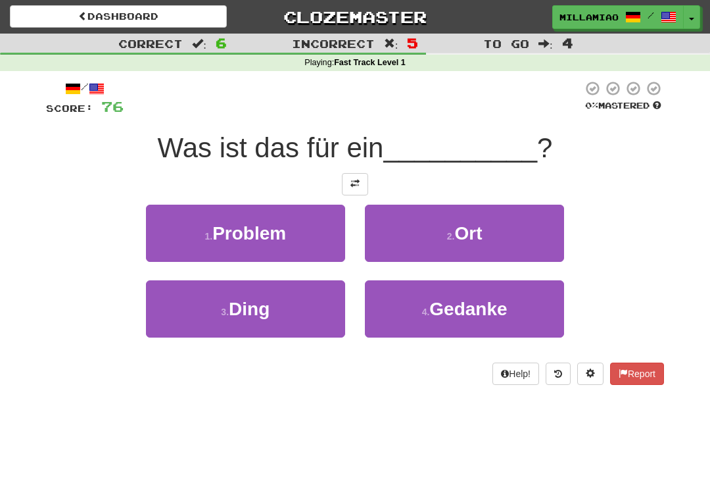
click at [329, 315] on button "3 . Ding" at bounding box center [245, 308] width 199 height 57
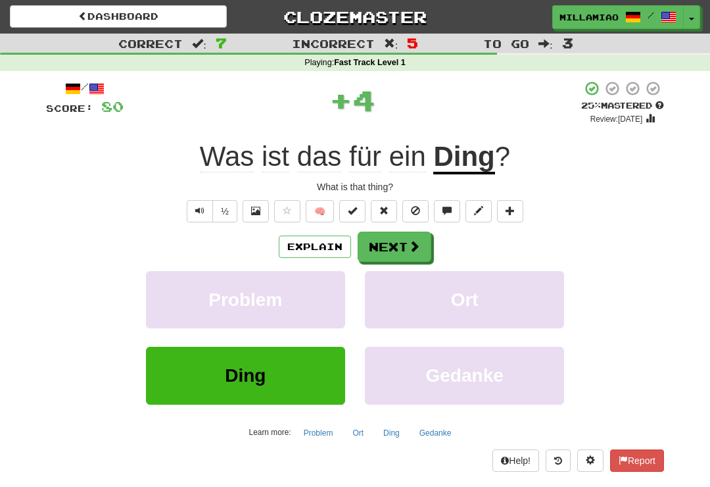
click at [421, 251] on button "Next" at bounding box center [395, 246] width 74 height 30
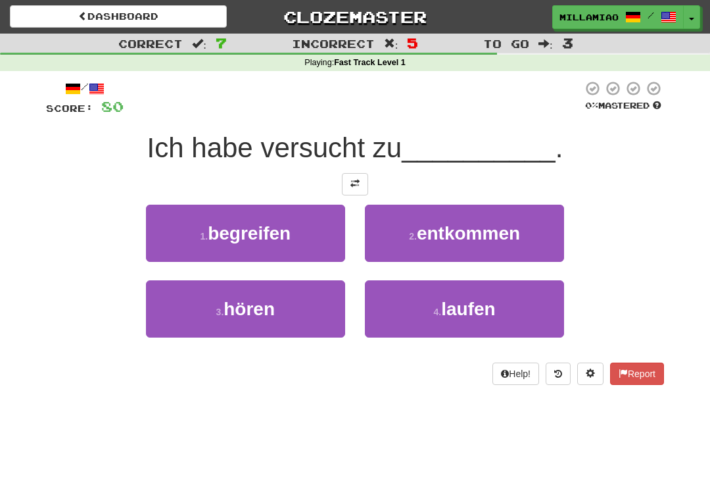
click at [477, 257] on button "2 . entkommen" at bounding box center [464, 233] width 199 height 57
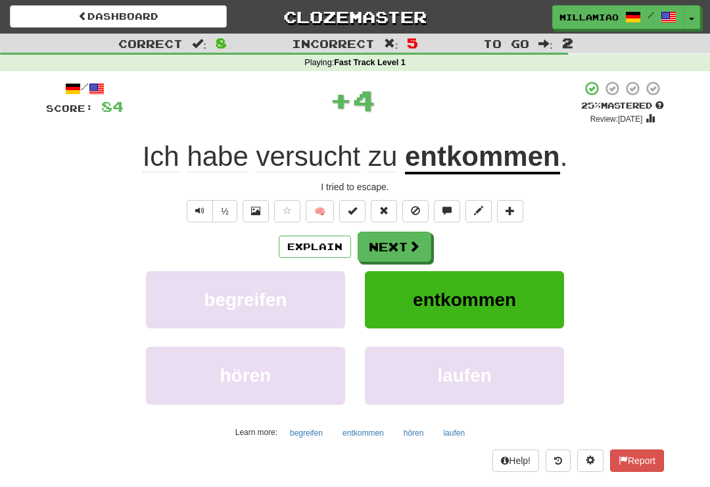
click at [418, 250] on span at bounding box center [414, 246] width 12 height 12
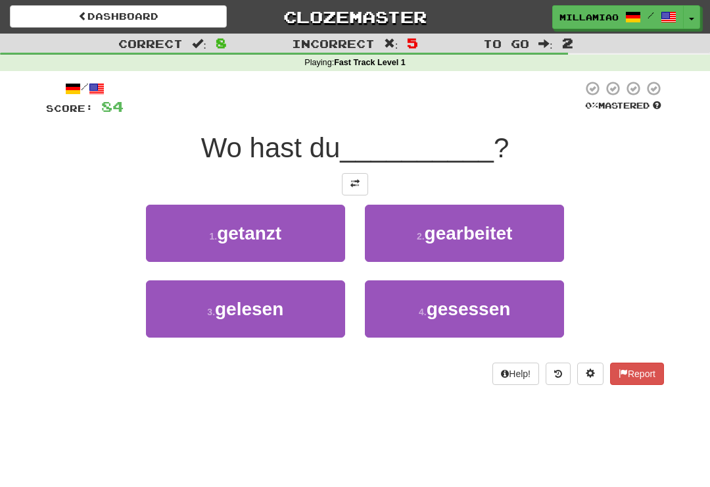
click at [473, 317] on span "gesessen" at bounding box center [469, 309] width 84 height 20
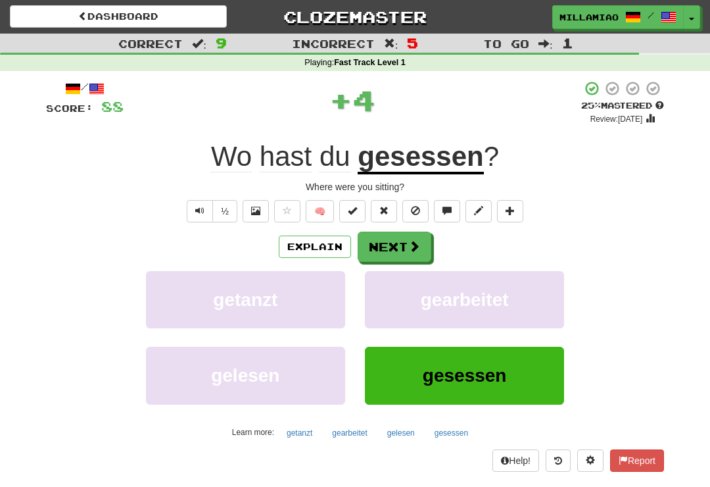
click at [422, 251] on button "Next" at bounding box center [395, 246] width 74 height 30
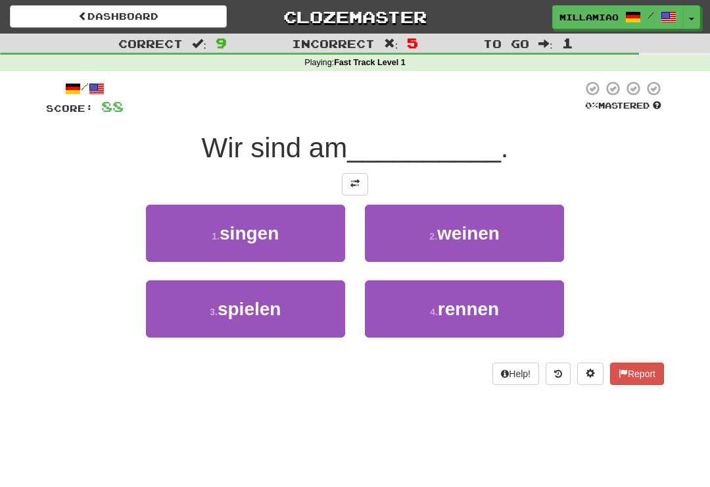
click at [475, 235] on span "weinen" at bounding box center [468, 233] width 62 height 20
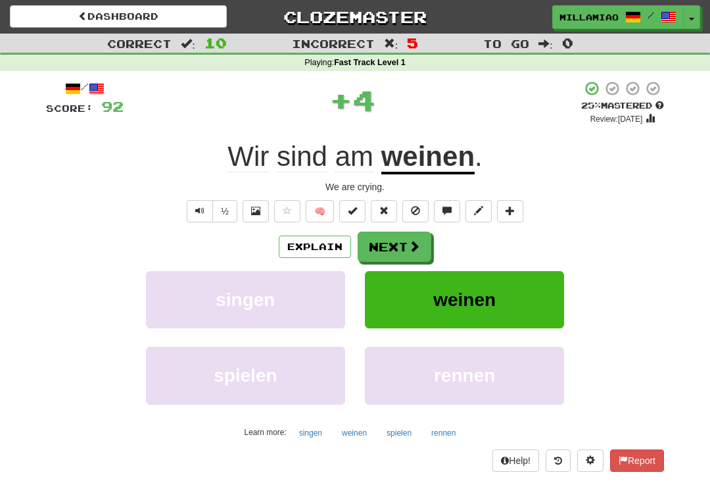
click at [428, 249] on button "Next" at bounding box center [395, 246] width 74 height 30
